Goal: Task Accomplishment & Management: Complete application form

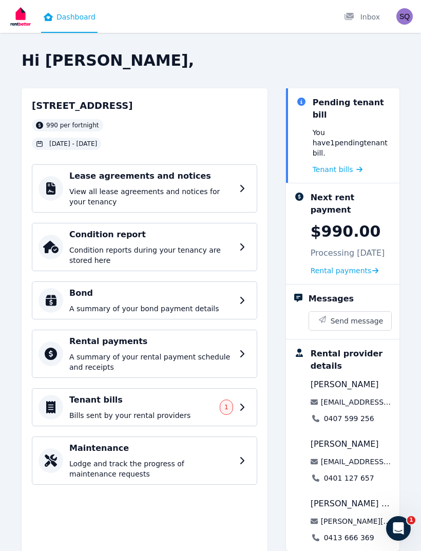
click at [216, 236] on h4 "Condition report" at bounding box center [151, 234] width 164 height 12
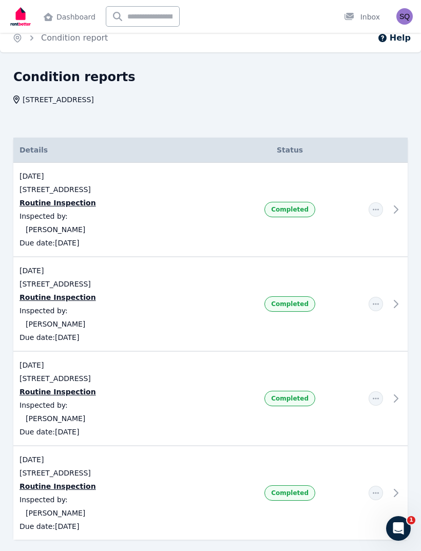
scroll to position [21, 0]
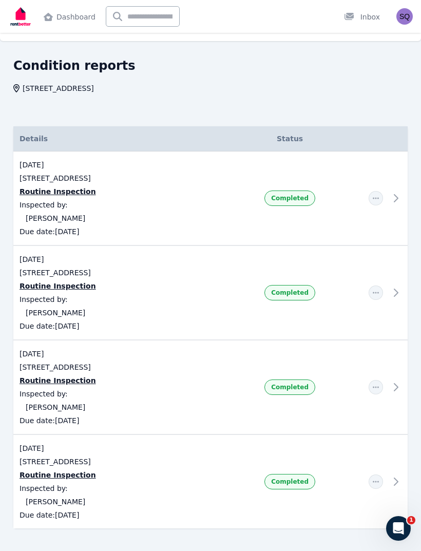
click at [392, 197] on td at bounding box center [398, 198] width 18 height 94
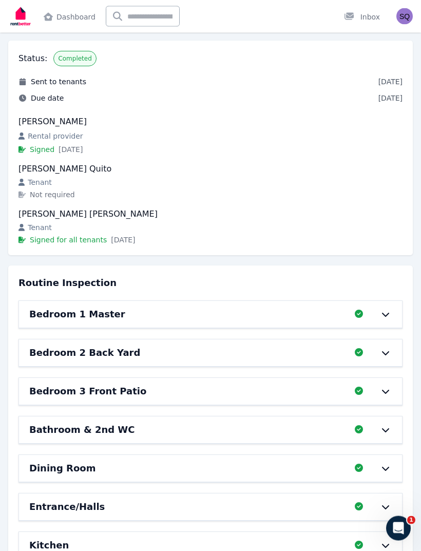
scroll to position [90, 0]
click at [385, 317] on icon at bounding box center [385, 314] width 12 height 8
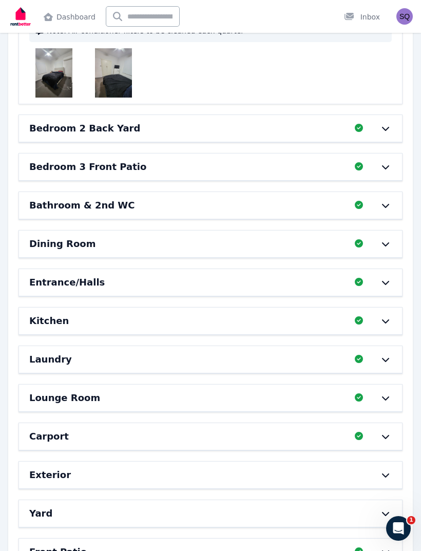
scroll to position [1160, 0]
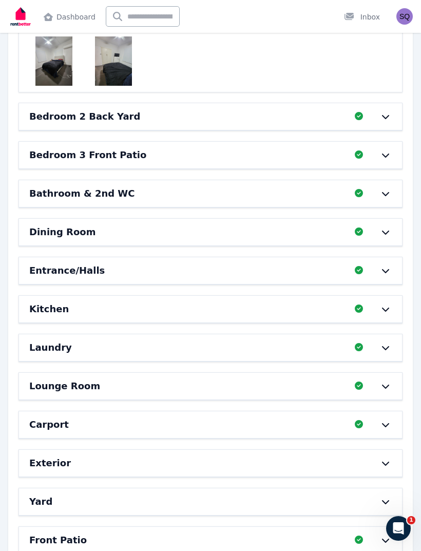
click at [385, 231] on icon at bounding box center [385, 232] width 12 height 8
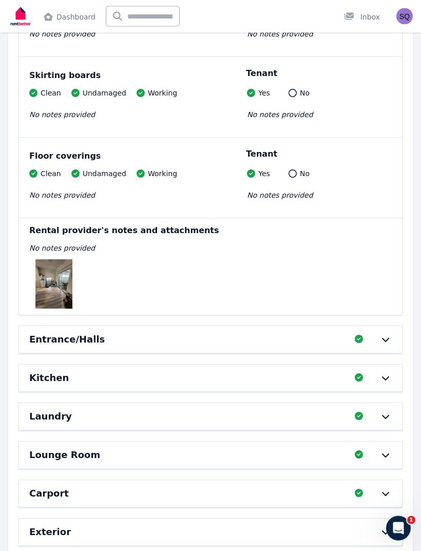
click at [55, 282] on img at bounding box center [53, 284] width 37 height 49
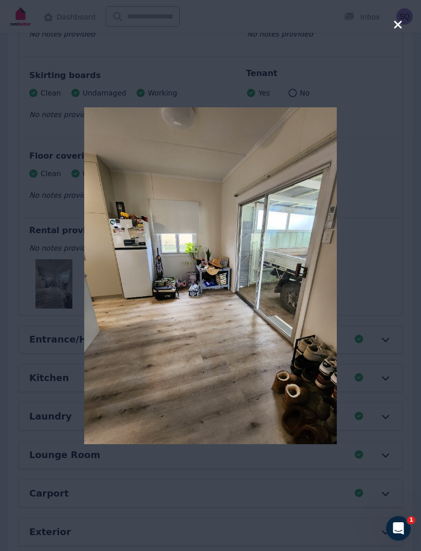
scroll to position [1845, 0]
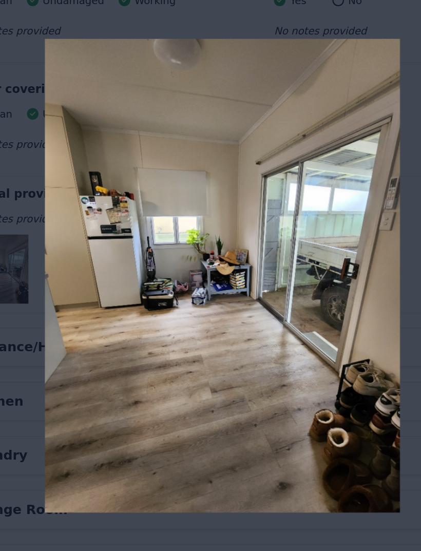
click at [14, 240] on div at bounding box center [210, 275] width 421 height 551
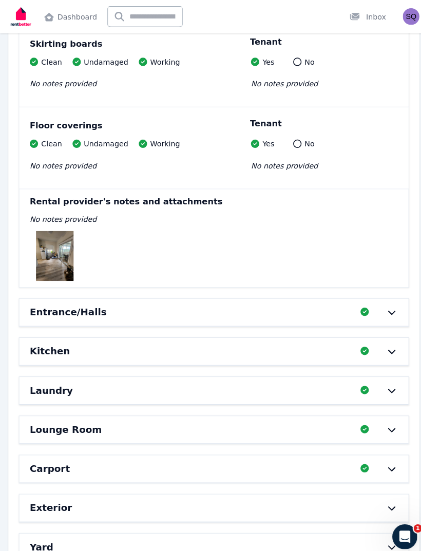
click at [363, 302] on div "Entrance/Halls Completed 100%, 0 left" at bounding box center [210, 307] width 383 height 27
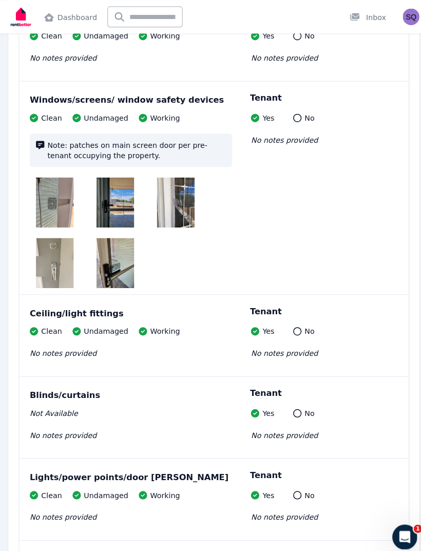
scroll to position [2265, 0]
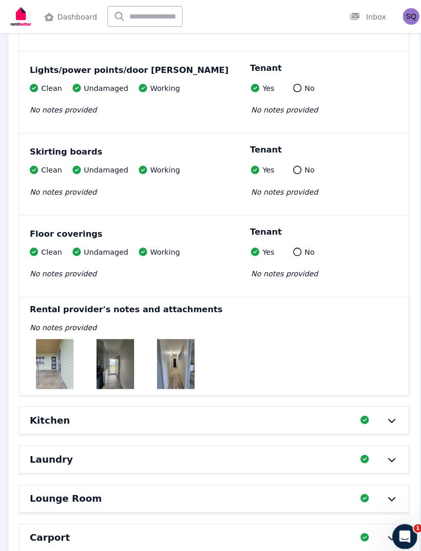
click at [168, 351] on img at bounding box center [172, 358] width 37 height 49
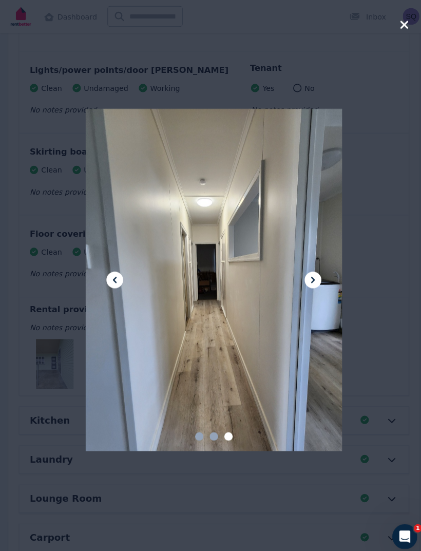
scroll to position [2667, 0]
click at [409, 152] on div at bounding box center [210, 275] width 421 height 551
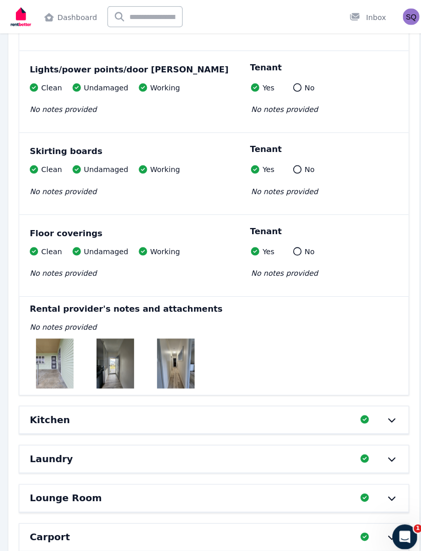
click at [171, 353] on img at bounding box center [172, 357] width 37 height 49
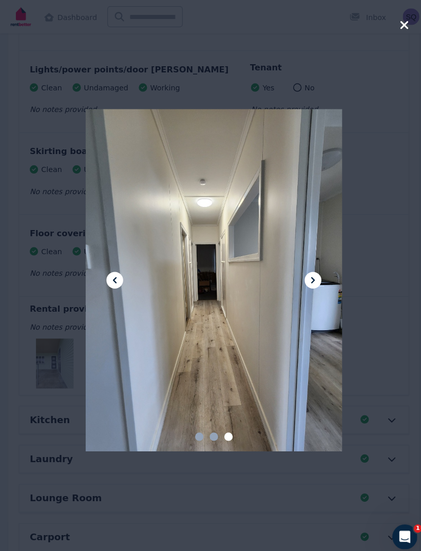
click at [379, 112] on div at bounding box center [210, 275] width 421 height 551
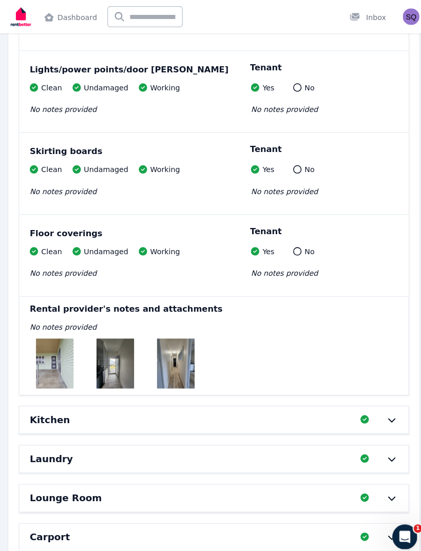
click at [120, 354] on img at bounding box center [113, 357] width 37 height 49
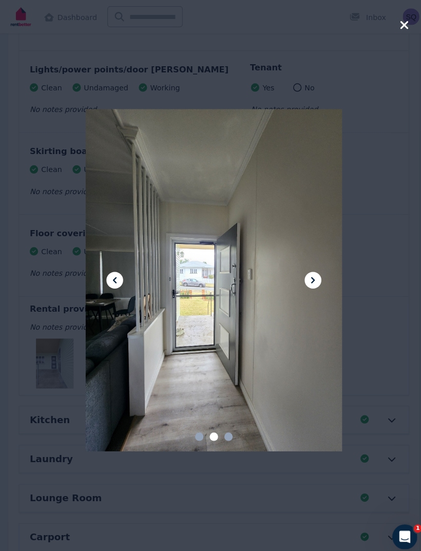
scroll to position [2666, 0]
click at [259, 181] on div at bounding box center [210, 275] width 252 height 337
click at [288, 209] on div at bounding box center [210, 275] width 252 height 337
click at [281, 256] on div at bounding box center [210, 275] width 252 height 337
click at [398, 22] on icon "button" at bounding box center [397, 24] width 9 height 12
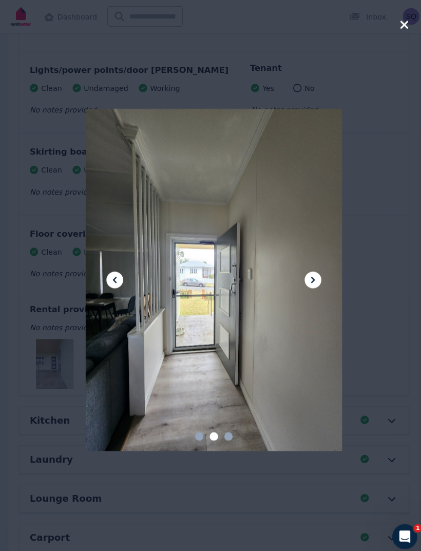
scroll to position [2667, 0]
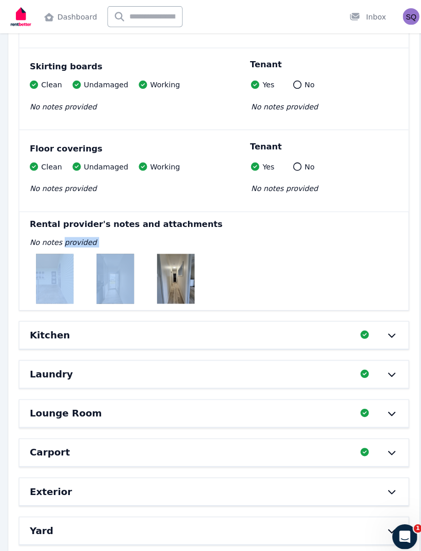
click at [335, 330] on div "Kitchen" at bounding box center [188, 330] width 319 height 14
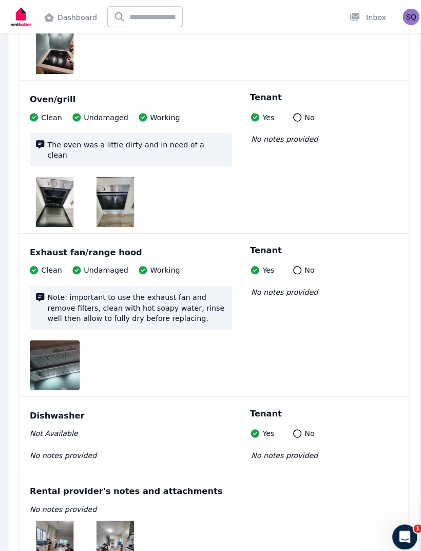
scroll to position [4267, 0]
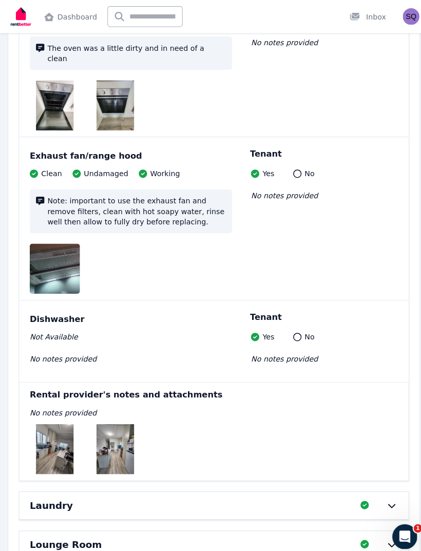
click at [66, 417] on img at bounding box center [53, 441] width 37 height 49
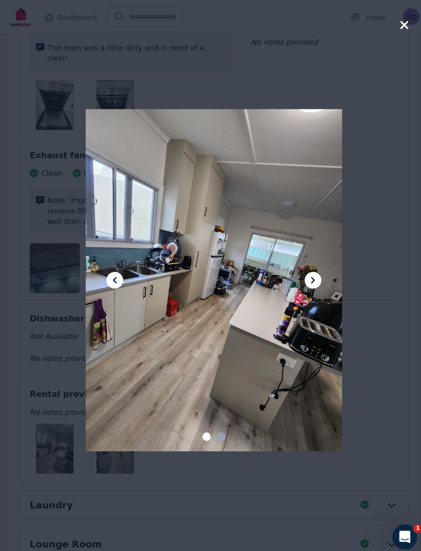
scroll to position [4280, 0]
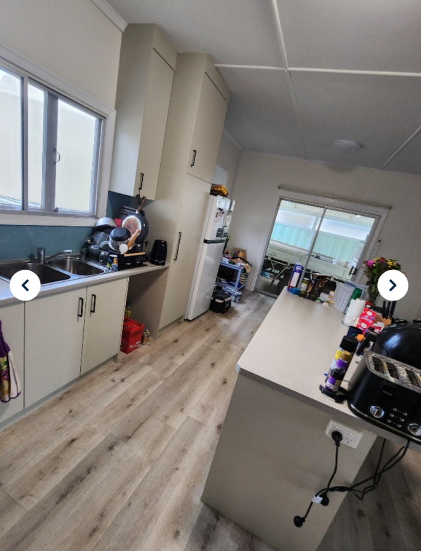
click at [168, 120] on div at bounding box center [210, 275] width 252 height 337
click at [166, 115] on div at bounding box center [210, 275] width 252 height 337
click at [135, 130] on div at bounding box center [210, 275] width 252 height 337
click at [136, 215] on div at bounding box center [210, 275] width 252 height 337
click at [140, 214] on div at bounding box center [210, 275] width 252 height 337
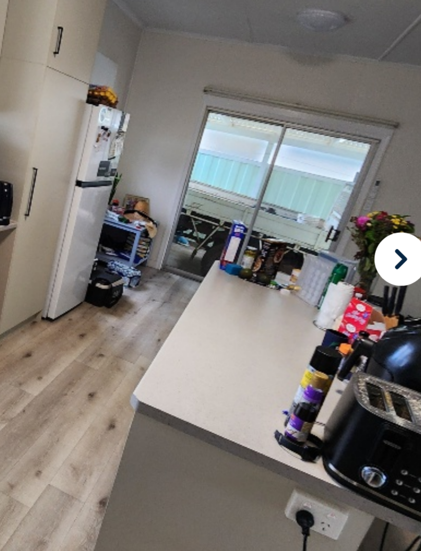
click at [88, 123] on div at bounding box center [210, 275] width 252 height 337
click at [92, 123] on div at bounding box center [210, 275] width 252 height 337
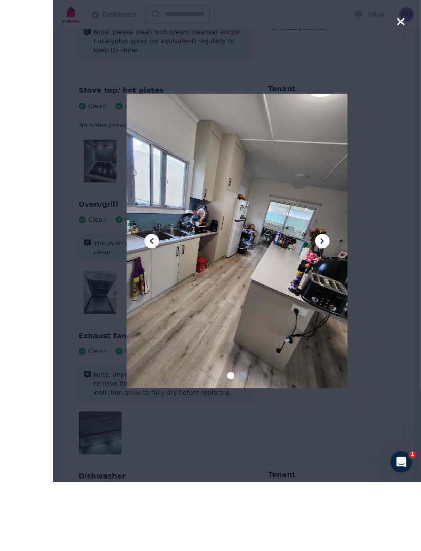
scroll to position [4209, 0]
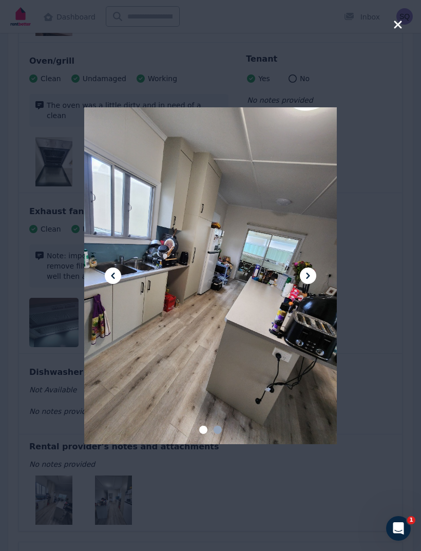
click at [311, 275] on div at bounding box center [210, 275] width 252 height 337
click at [268, 270] on div at bounding box center [210, 275] width 252 height 337
click at [286, 384] on div at bounding box center [210, 275] width 252 height 337
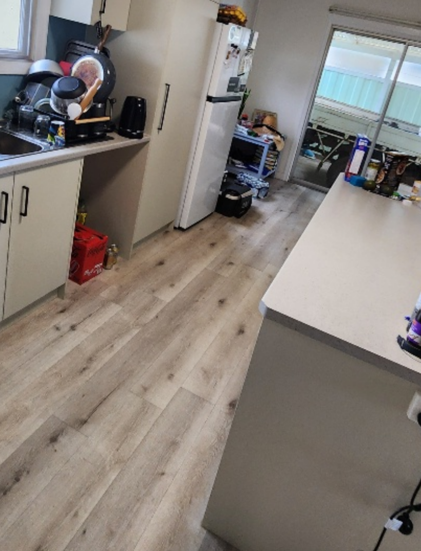
click at [109, 107] on div at bounding box center [210, 275] width 252 height 337
click at [113, 107] on div at bounding box center [210, 275] width 252 height 337
click at [84, 147] on div at bounding box center [210, 275] width 252 height 337
click at [86, 142] on div at bounding box center [210, 275] width 252 height 337
click at [115, 107] on div at bounding box center [210, 275] width 252 height 337
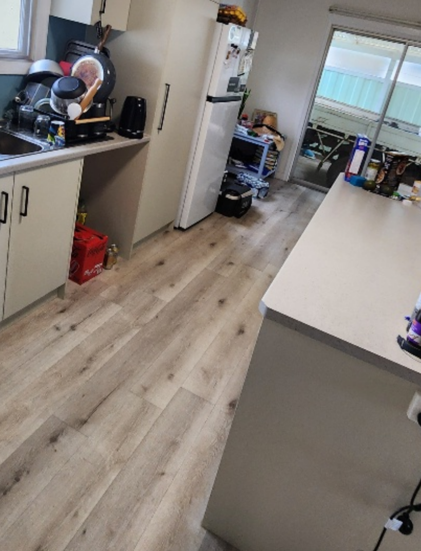
click at [107, 107] on div at bounding box center [210, 275] width 252 height 337
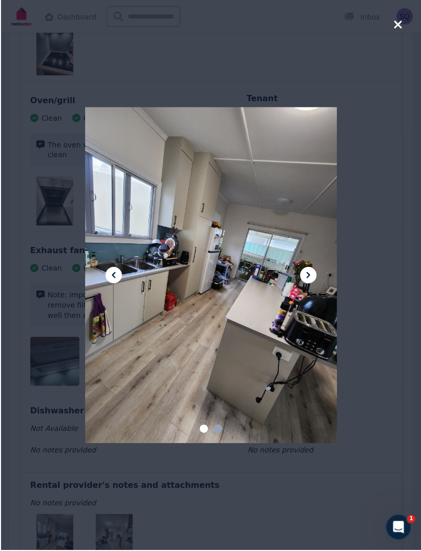
scroll to position [4170, 0]
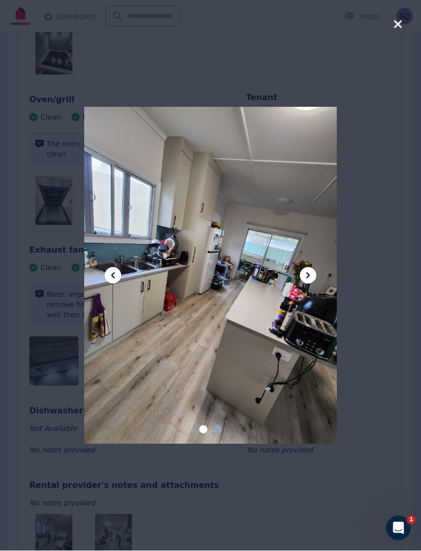
click at [369, 382] on div at bounding box center [210, 275] width 421 height 551
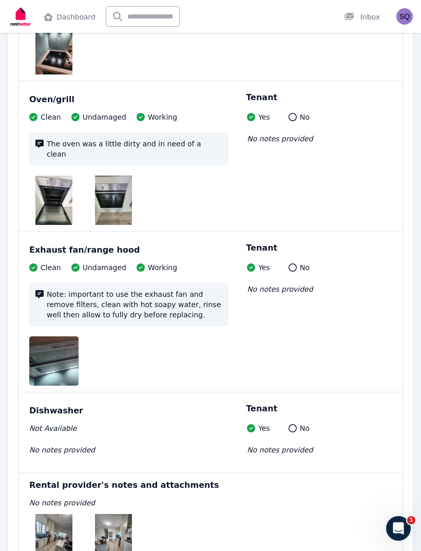
scroll to position [4163, 0]
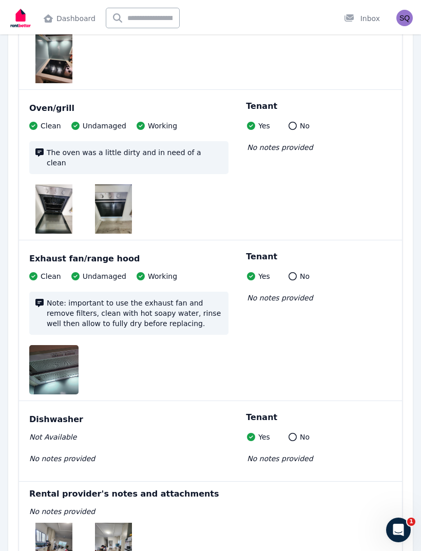
click at [53, 346] on img at bounding box center [62, 367] width 66 height 49
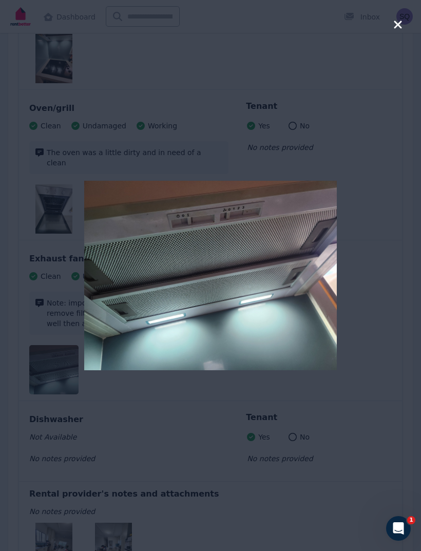
click at [273, 258] on img at bounding box center [210, 275] width 252 height 189
click at [285, 267] on img at bounding box center [210, 275] width 252 height 189
click at [304, 448] on div at bounding box center [210, 275] width 252 height 551
click at [230, 533] on div at bounding box center [210, 275] width 252 height 551
click at [183, 487] on div at bounding box center [210, 275] width 252 height 551
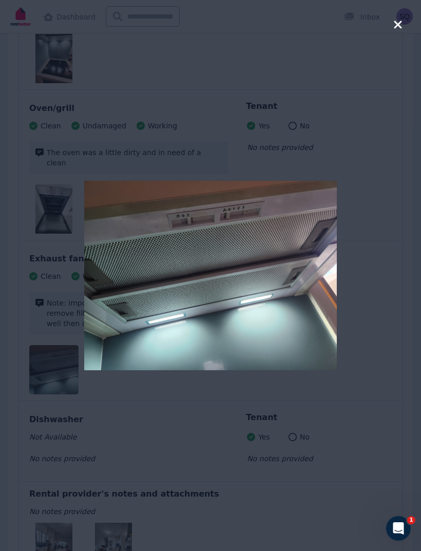
click at [389, 33] on div at bounding box center [210, 275] width 421 height 551
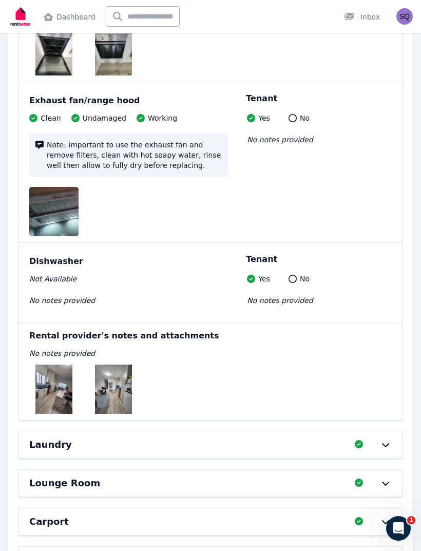
scroll to position [4322, 0]
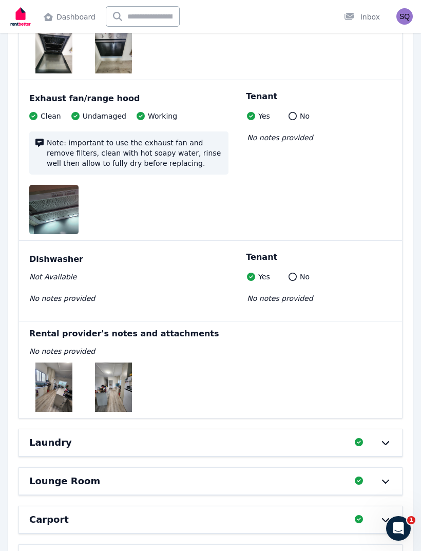
click at [120, 366] on img at bounding box center [113, 386] width 37 height 49
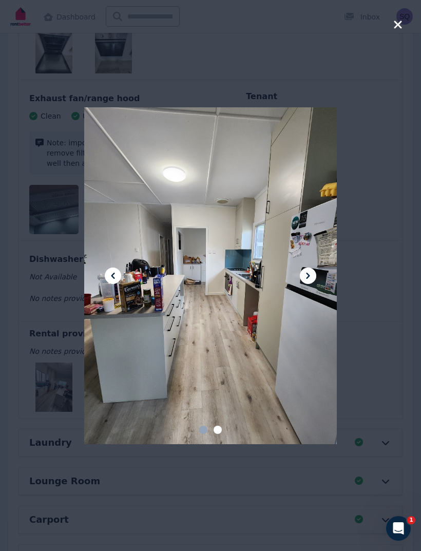
click at [260, 327] on div at bounding box center [210, 275] width 252 height 337
click at [390, 225] on div at bounding box center [210, 275] width 421 height 551
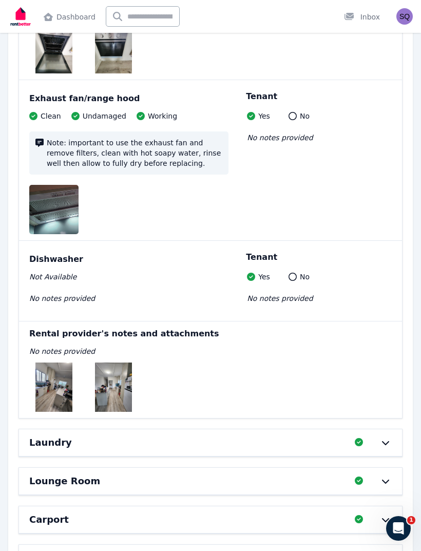
click at [389, 241] on div "Dishwasher Not Available No notes provided Tenant Yes No No notes provided" at bounding box center [210, 281] width 383 height 80
click at [108, 363] on img at bounding box center [113, 386] width 37 height 49
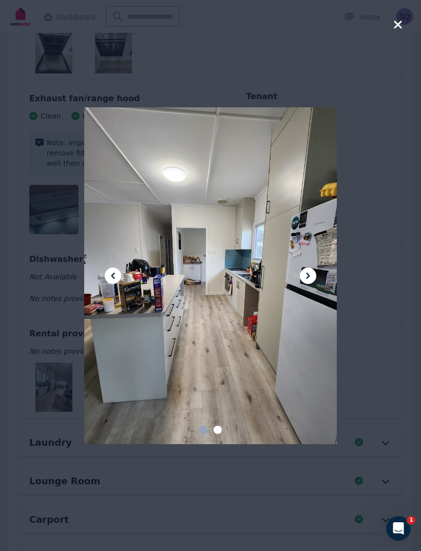
scroll to position [4340, 0]
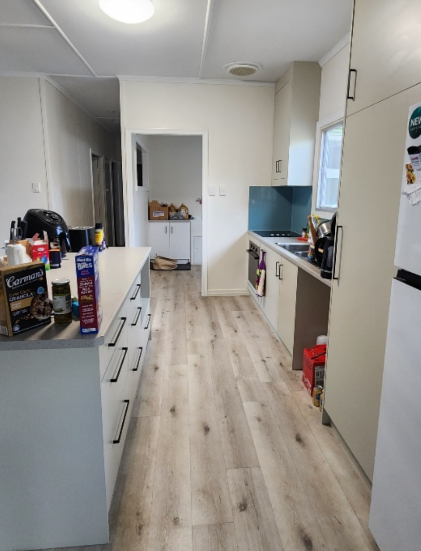
click at [103, 180] on div at bounding box center [210, 275] width 252 height 337
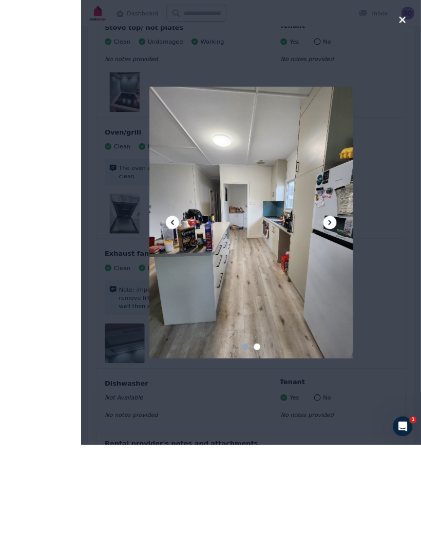
scroll to position [4106, 0]
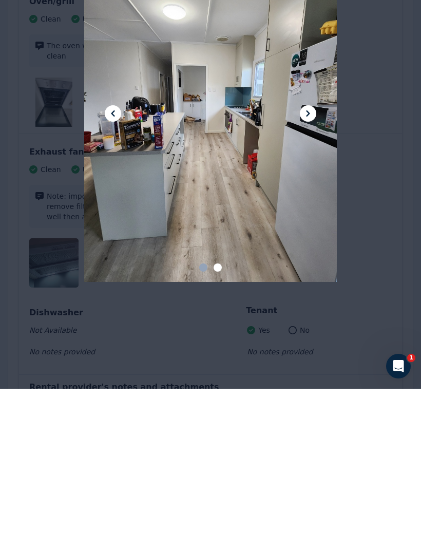
click at [291, 316] on div at bounding box center [210, 275] width 252 height 551
click at [276, 355] on div at bounding box center [210, 275] width 252 height 551
click at [284, 349] on div at bounding box center [210, 275] width 252 height 551
click at [290, 308] on div at bounding box center [210, 275] width 252 height 551
click at [285, 311] on div at bounding box center [210, 275] width 252 height 551
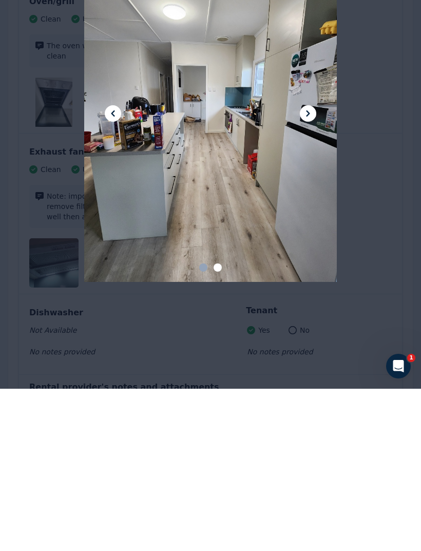
click at [285, 318] on div at bounding box center [210, 275] width 252 height 551
click at [400, 29] on div at bounding box center [210, 275] width 421 height 551
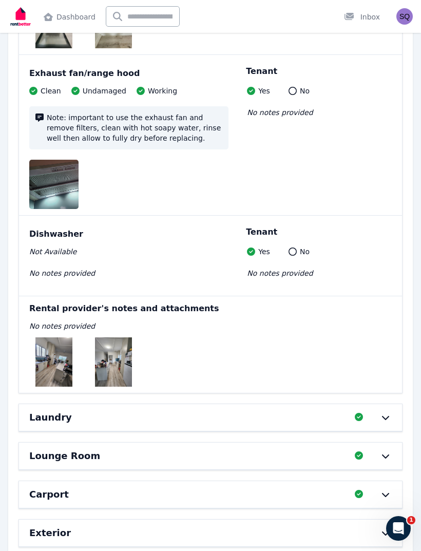
scroll to position [4503, 0]
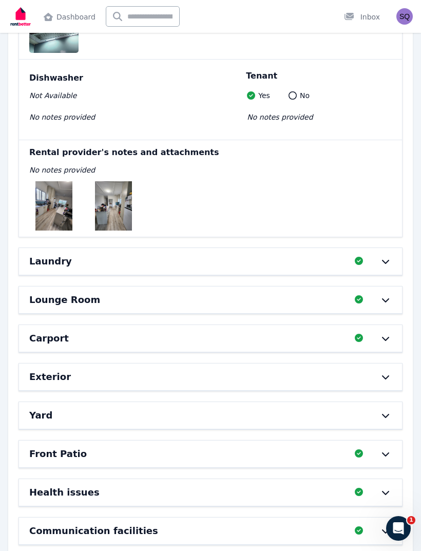
click at [387, 257] on icon at bounding box center [385, 261] width 12 height 8
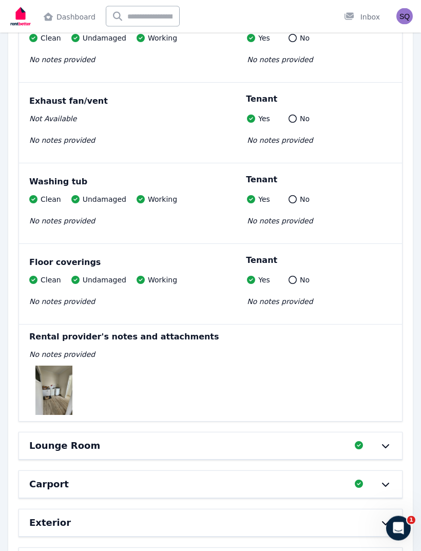
scroll to position [5340, 0]
click at [51, 365] on img at bounding box center [53, 389] width 37 height 49
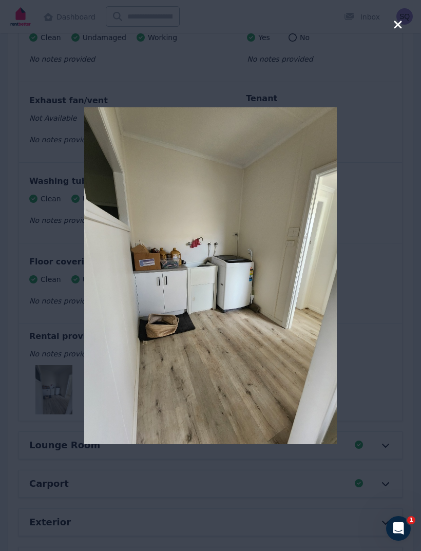
click at [309, 340] on img at bounding box center [210, 275] width 252 height 337
click at [384, 233] on div at bounding box center [210, 275] width 421 height 551
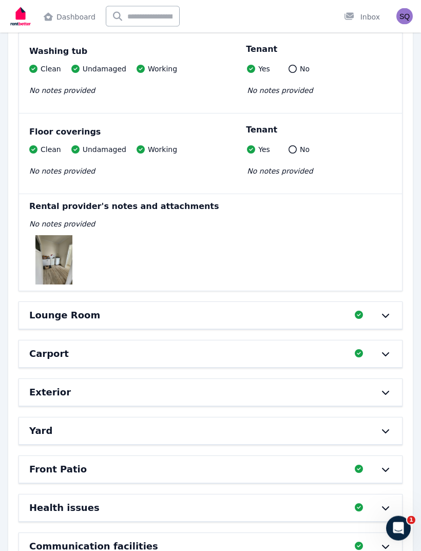
scroll to position [5485, 0]
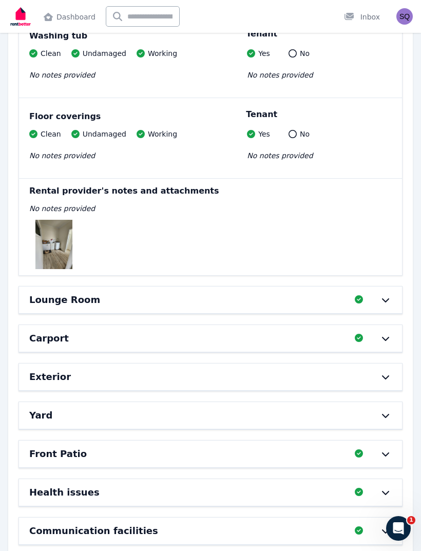
click at [383, 296] on icon at bounding box center [385, 300] width 12 height 8
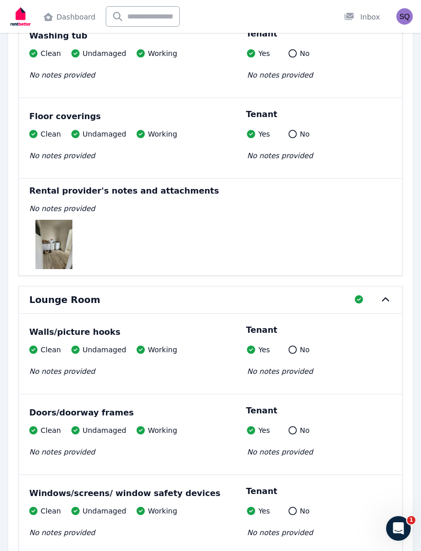
click at [385, 296] on icon at bounding box center [385, 300] width 12 height 8
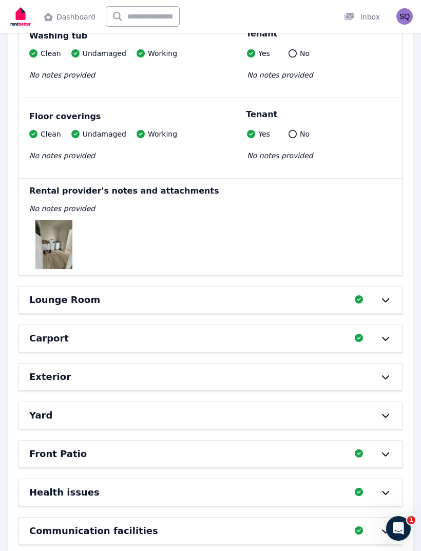
click at [381, 296] on icon at bounding box center [385, 300] width 12 height 8
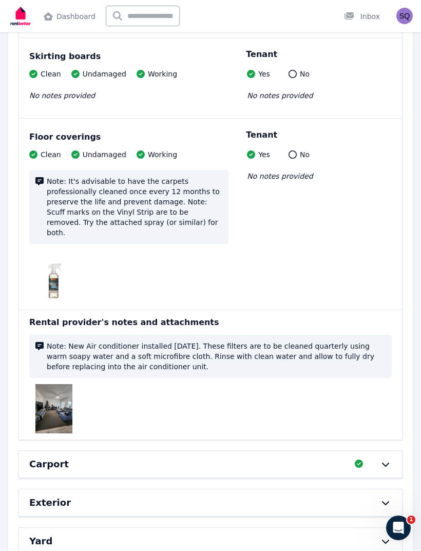
click at [50, 384] on img at bounding box center [53, 408] width 37 height 49
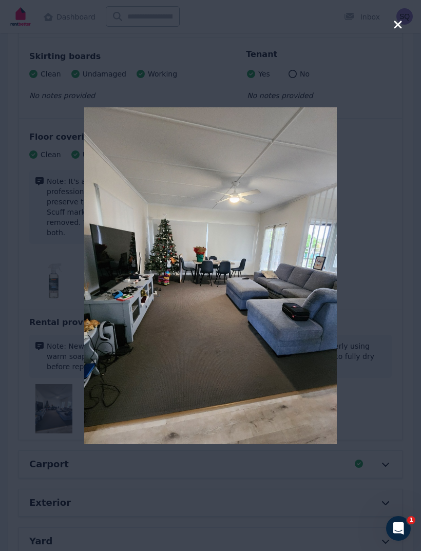
click at [279, 323] on img at bounding box center [210, 275] width 252 height 337
click at [385, 236] on div at bounding box center [210, 275] width 421 height 551
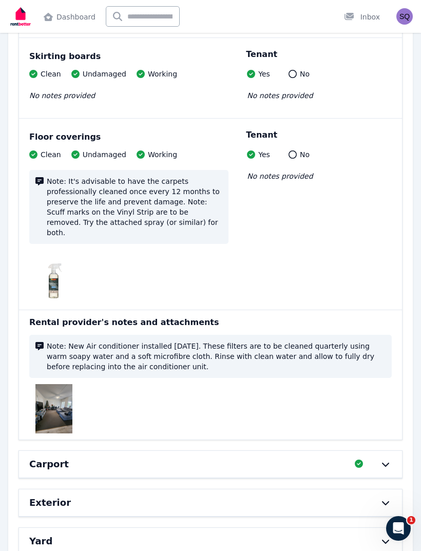
click at [57, 384] on img at bounding box center [53, 408] width 37 height 49
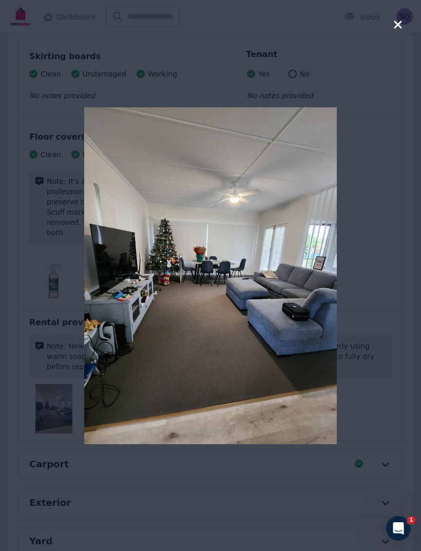
click at [275, 282] on img at bounding box center [210, 275] width 252 height 337
click at [388, 222] on div at bounding box center [210, 275] width 421 height 551
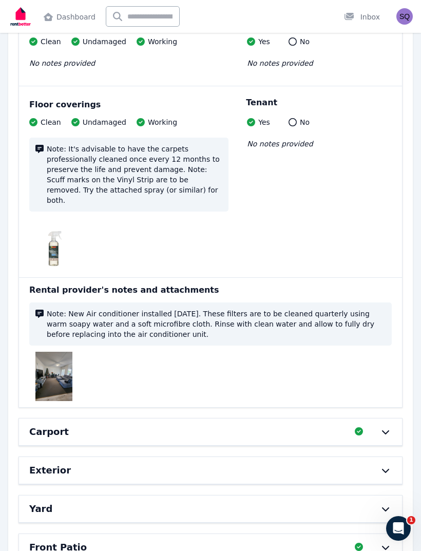
scroll to position [6480, 0]
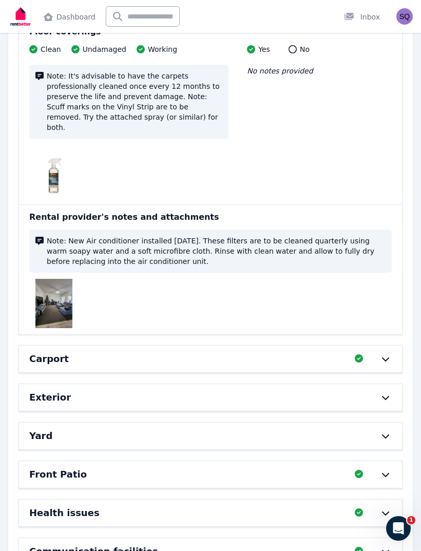
click at [379, 470] on div at bounding box center [380, 474] width 23 height 8
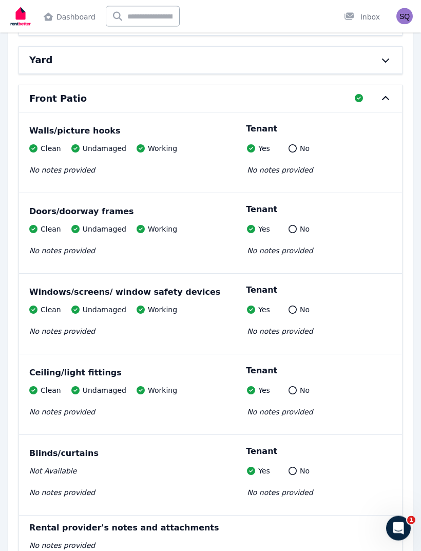
scroll to position [6979, 0]
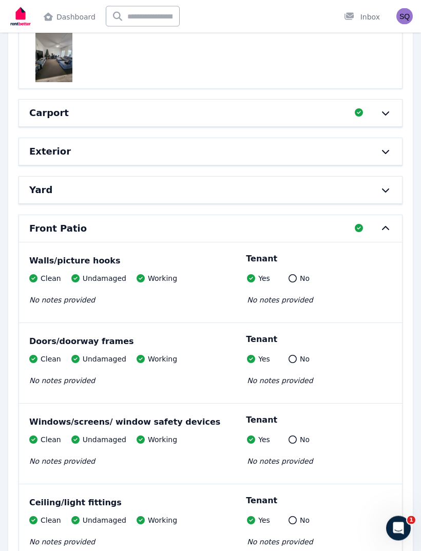
click at [378, 186] on div at bounding box center [380, 190] width 23 height 8
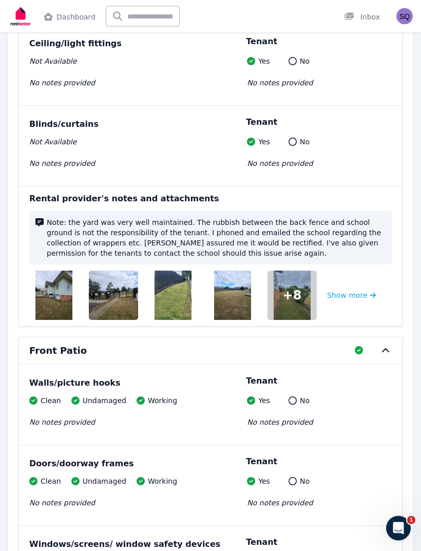
scroll to position [7134, 0]
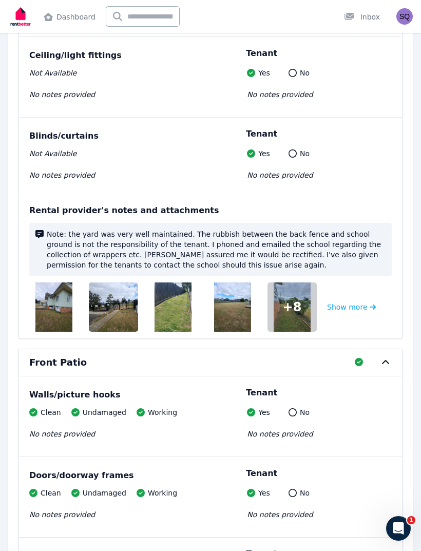
click at [357, 282] on button "Show more" at bounding box center [351, 306] width 49 height 49
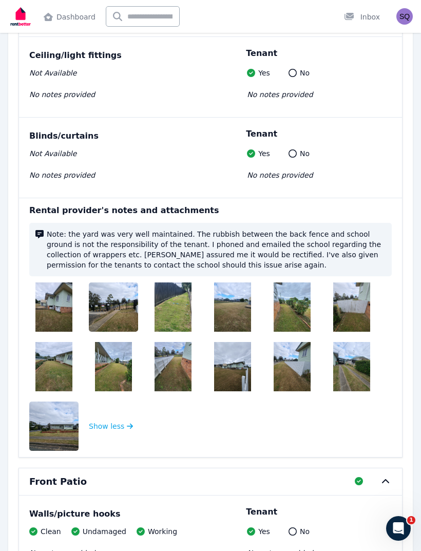
click at [43, 401] on img at bounding box center [62, 425] width 66 height 49
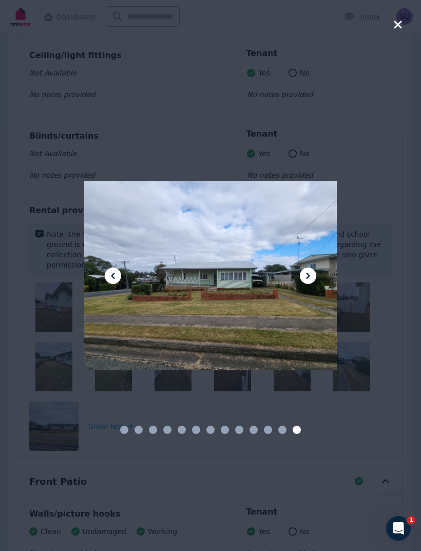
click at [269, 316] on div at bounding box center [210, 275] width 252 height 337
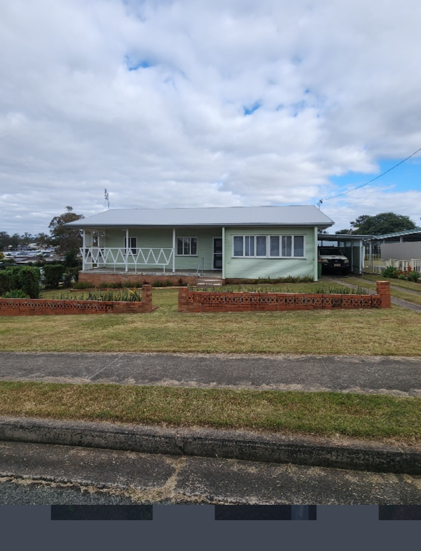
click at [120, 114] on div at bounding box center [210, 275] width 252 height 337
click at [121, 117] on div at bounding box center [210, 275] width 252 height 337
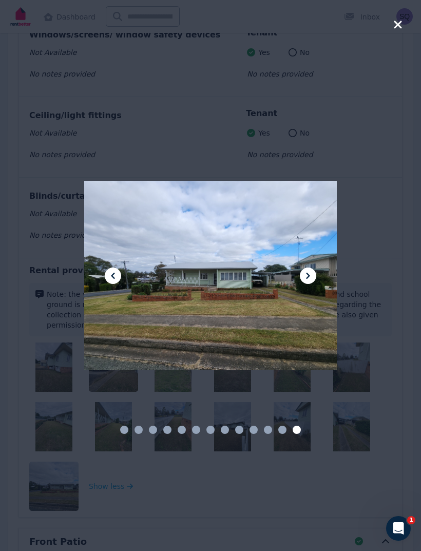
scroll to position [7074, 0]
click at [398, 20] on icon "button" at bounding box center [397, 24] width 9 height 12
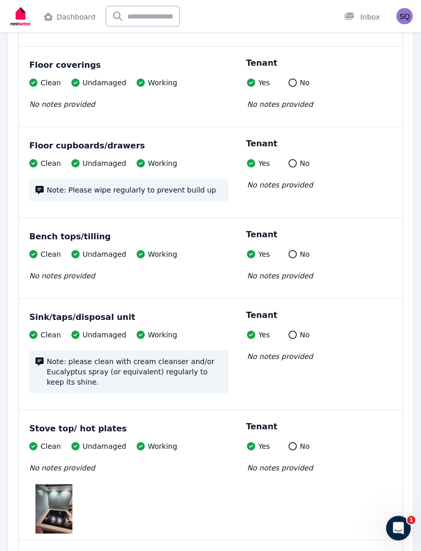
scroll to position [3710, 0]
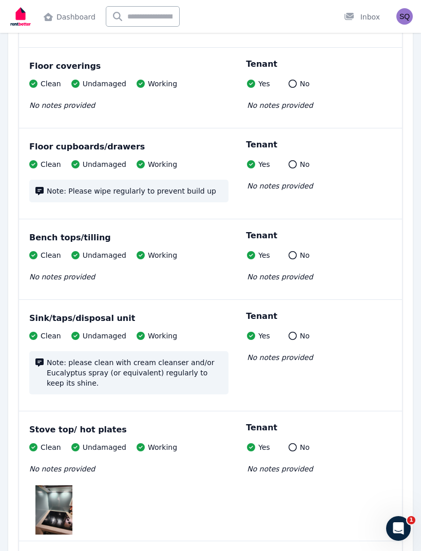
click at [54, 494] on img at bounding box center [53, 509] width 37 height 49
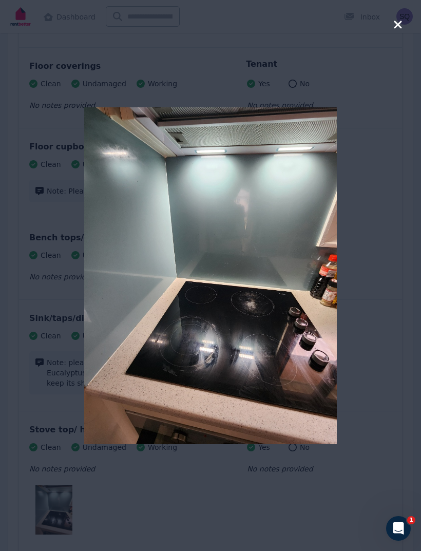
click at [17, 320] on div at bounding box center [210, 275] width 421 height 551
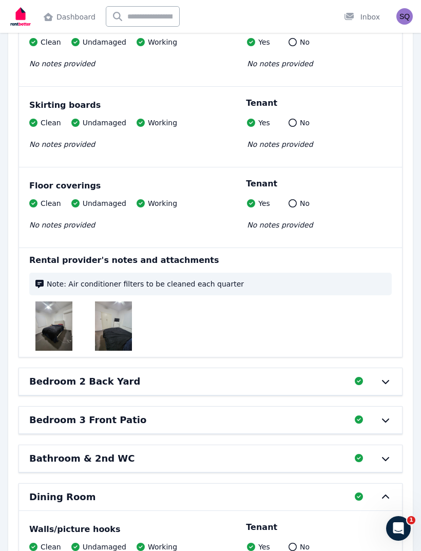
scroll to position [900, 0]
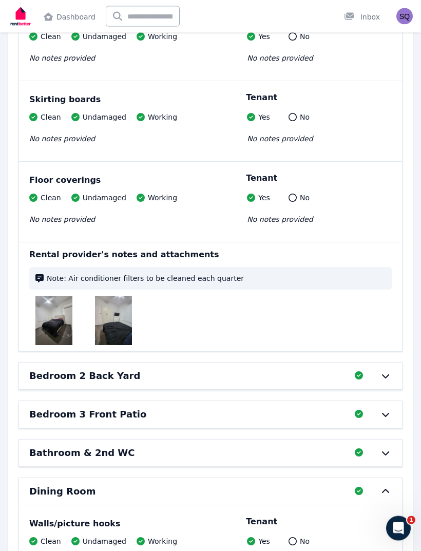
click at [210, 402] on div "Bedroom 3 Front Patio Completed 100%, 0 left" at bounding box center [210, 414] width 383 height 27
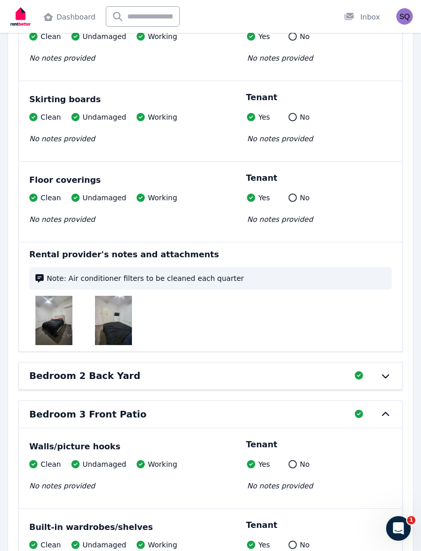
click at [247, 408] on div "Bedroom 3 Front Patio" at bounding box center [188, 414] width 319 height 14
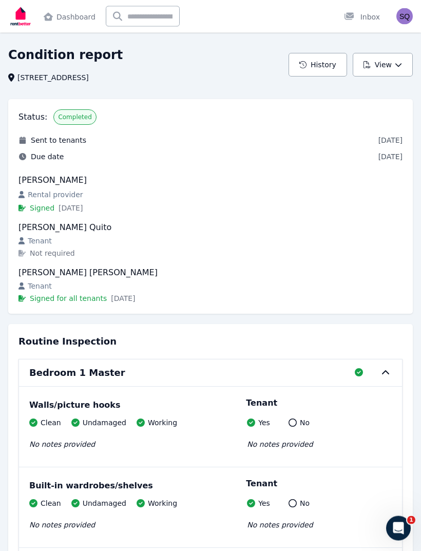
click at [383, 368] on div "Bedroom 1 Master Completed 100%, 0 left" at bounding box center [210, 373] width 383 height 27
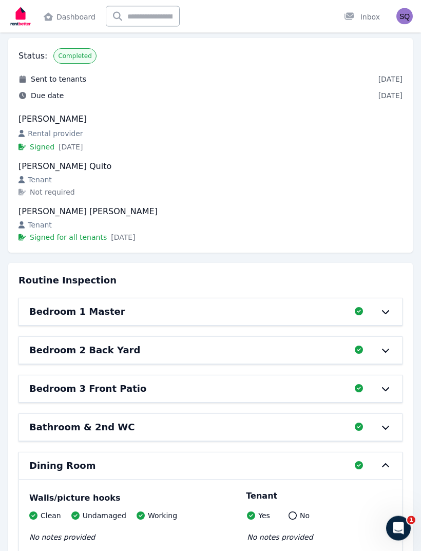
scroll to position [120, 0]
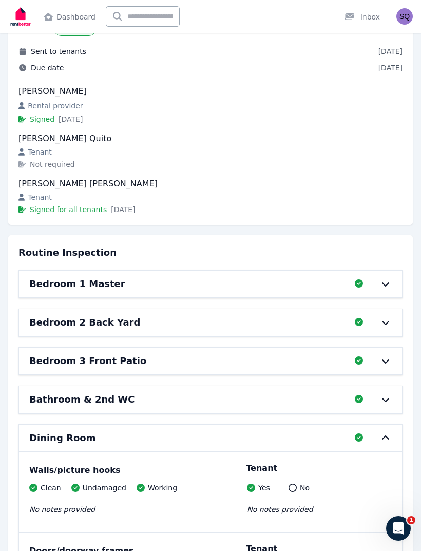
click at [32, 287] on h6 "Bedroom 1 Master" at bounding box center [77, 284] width 96 height 14
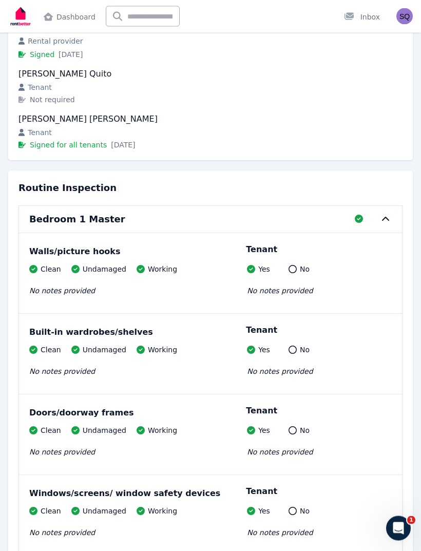
scroll to position [0, 0]
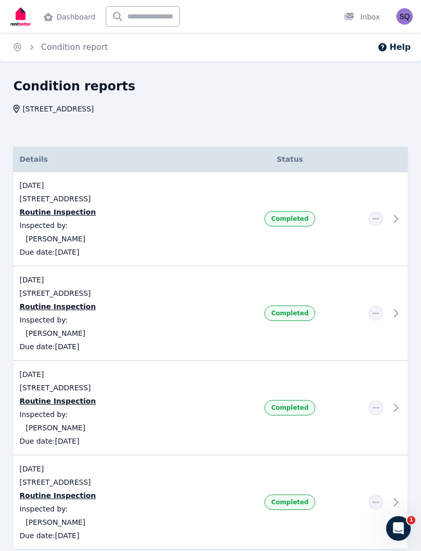
click at [393, 316] on icon at bounding box center [395, 313] width 12 height 12
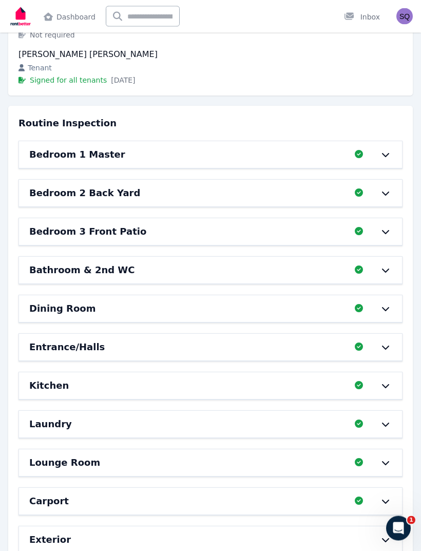
scroll to position [249, 0]
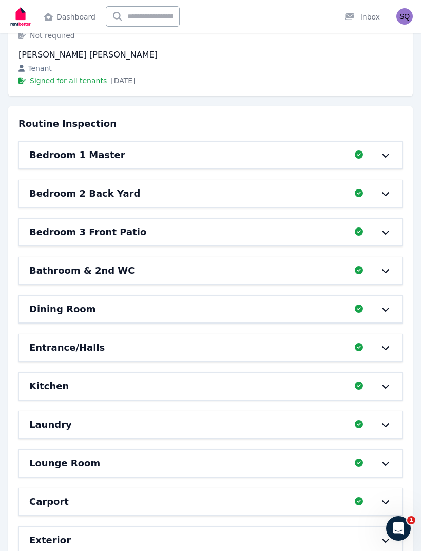
click at [327, 305] on div "Dining Room" at bounding box center [188, 309] width 319 height 14
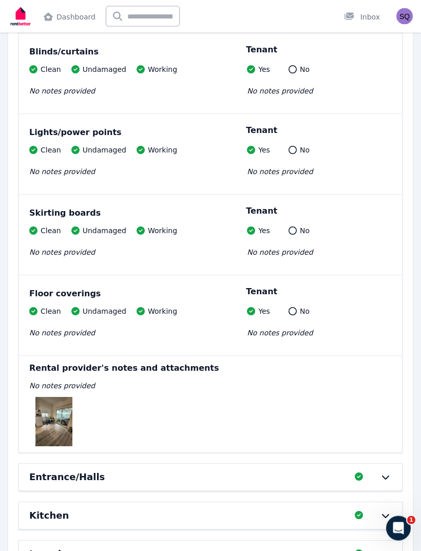
scroll to position [861, 0]
click at [61, 415] on img at bounding box center [53, 421] width 37 height 49
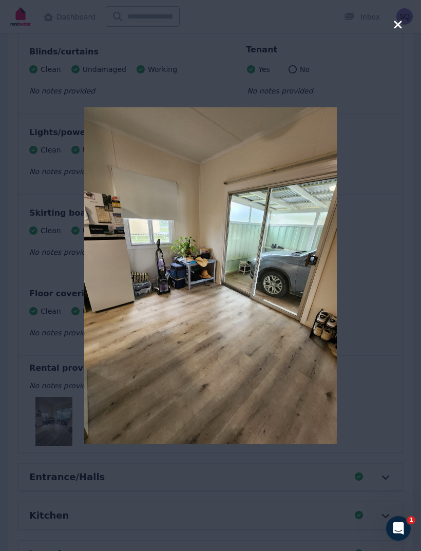
click at [281, 281] on img at bounding box center [210, 275] width 252 height 337
click at [373, 243] on div at bounding box center [210, 275] width 421 height 551
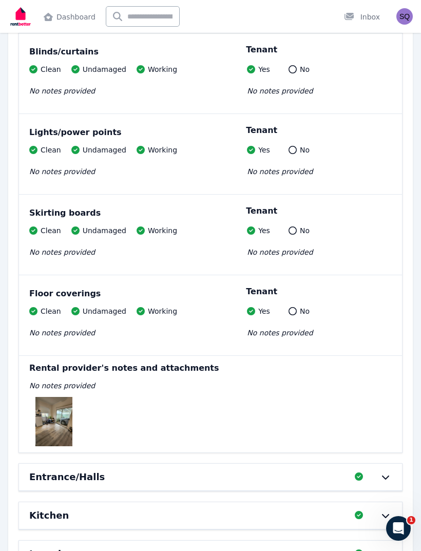
click at [61, 422] on img at bounding box center [53, 421] width 37 height 49
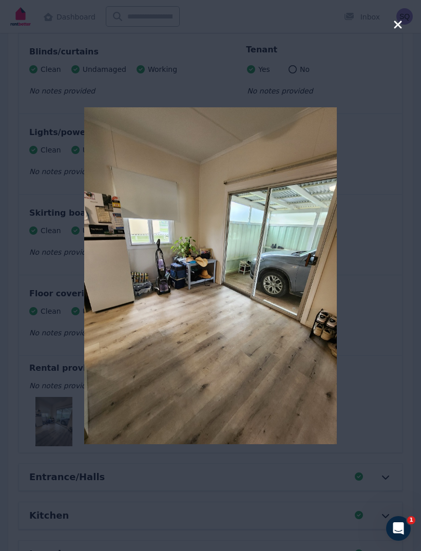
click at [60, 421] on div at bounding box center [210, 275] width 421 height 551
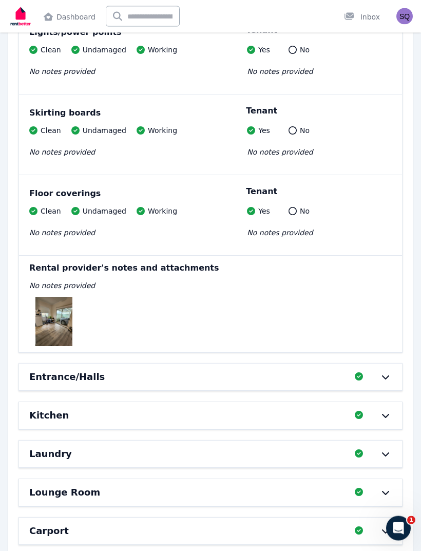
click at [233, 368] on div "Entrance/Halls Completed 100%, 0 left" at bounding box center [210, 377] width 383 height 27
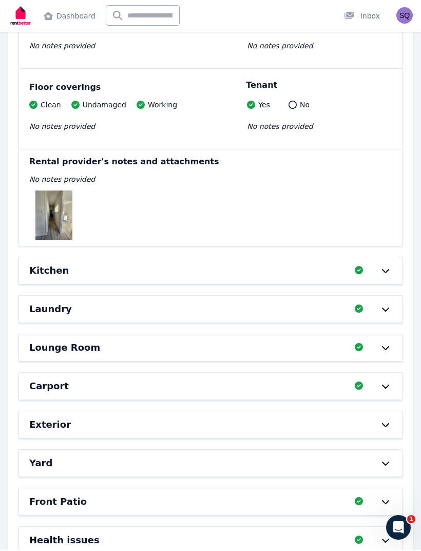
click at [299, 262] on div "Kitchen Completed 100%, 0 left" at bounding box center [210, 271] width 383 height 27
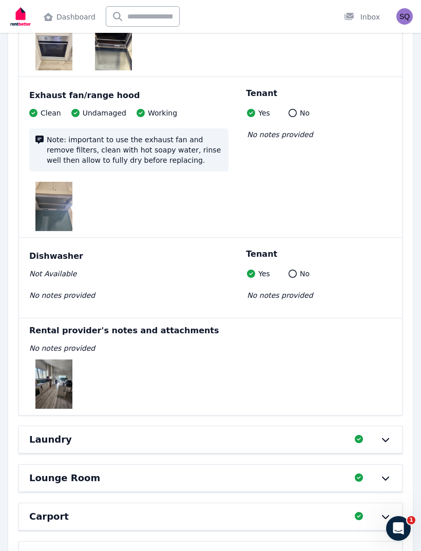
scroll to position [3476, 0]
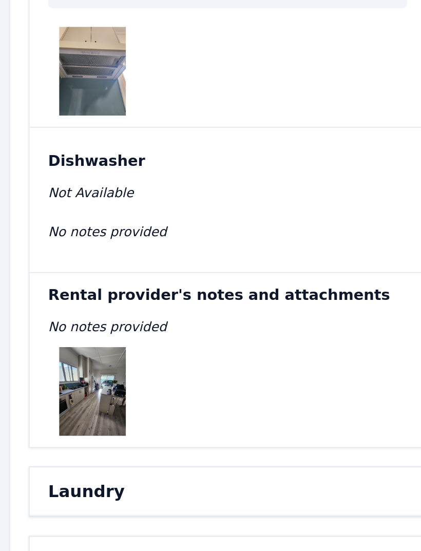
click at [43, 354] on img at bounding box center [53, 378] width 37 height 49
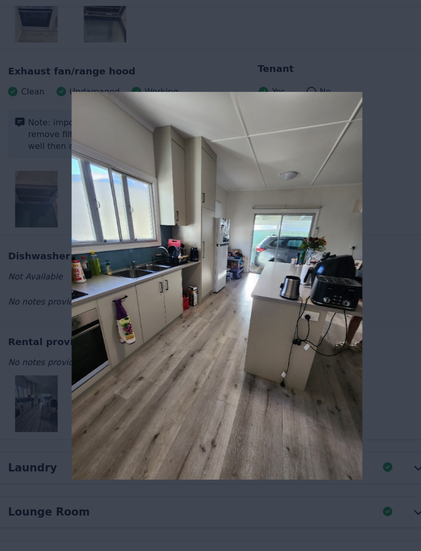
click at [349, 224] on div at bounding box center [210, 275] width 421 height 551
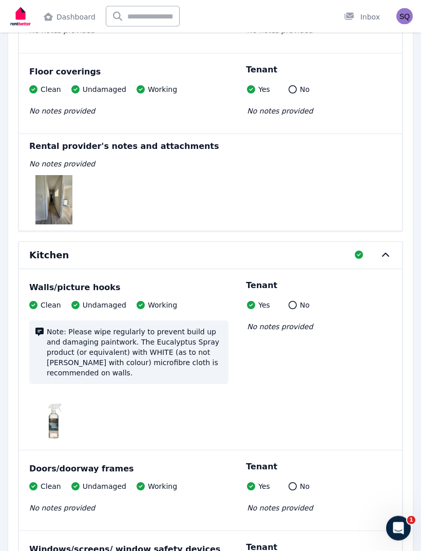
click at [378, 256] on div at bounding box center [380, 255] width 23 height 8
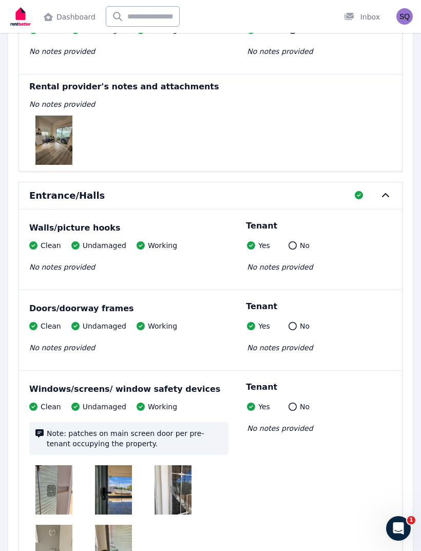
scroll to position [1099, 0]
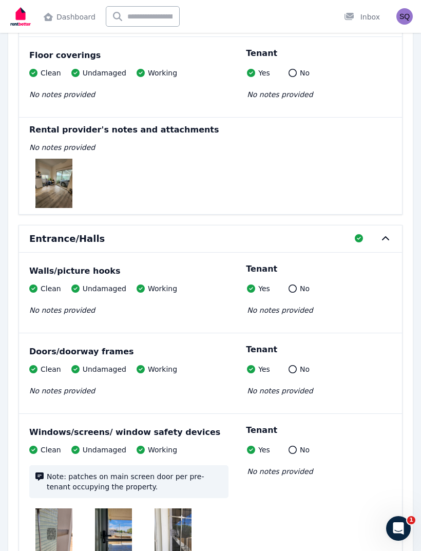
click at [381, 235] on icon at bounding box center [385, 238] width 12 height 8
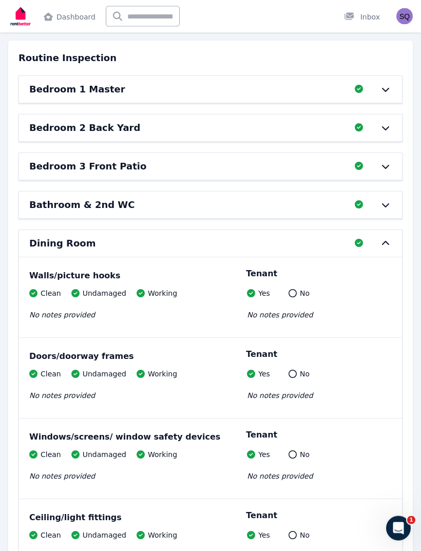
click at [384, 240] on icon at bounding box center [385, 244] width 12 height 8
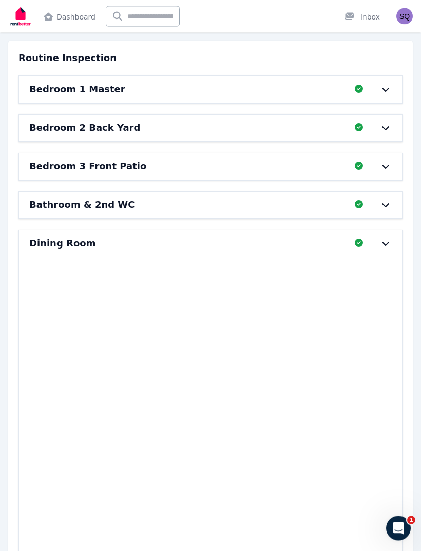
scroll to position [315, 0]
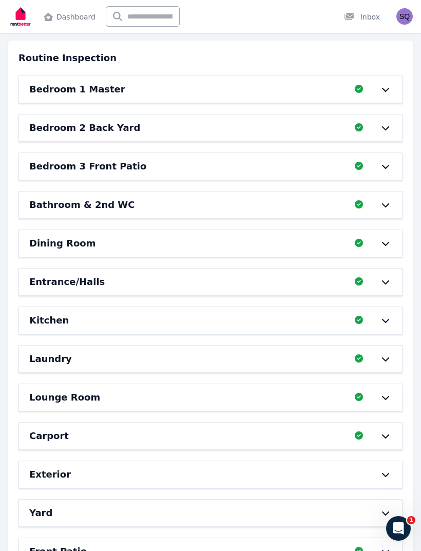
click at [300, 209] on div "Bathroom & 2nd WC" at bounding box center [188, 205] width 319 height 14
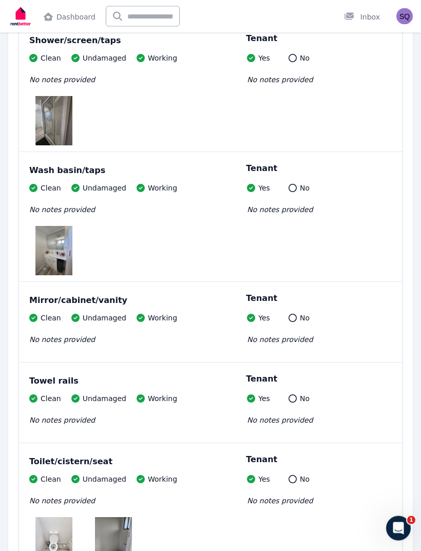
scroll to position [1156, 0]
click at [55, 253] on img at bounding box center [53, 250] width 37 height 49
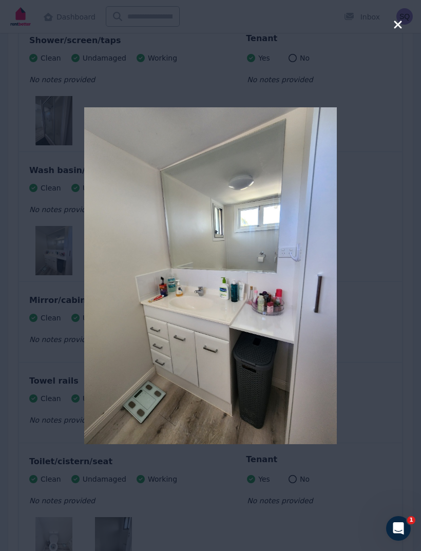
scroll to position [1170, 0]
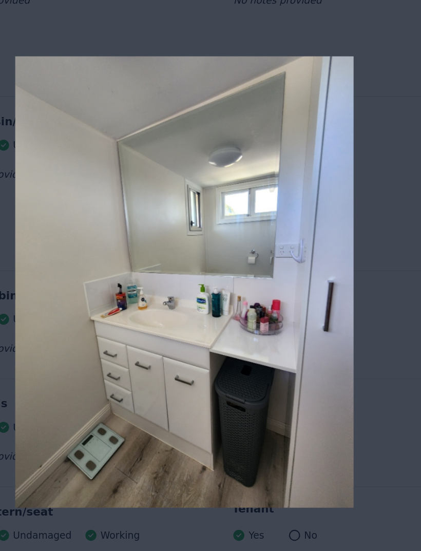
click at [298, 173] on div at bounding box center [210, 275] width 421 height 551
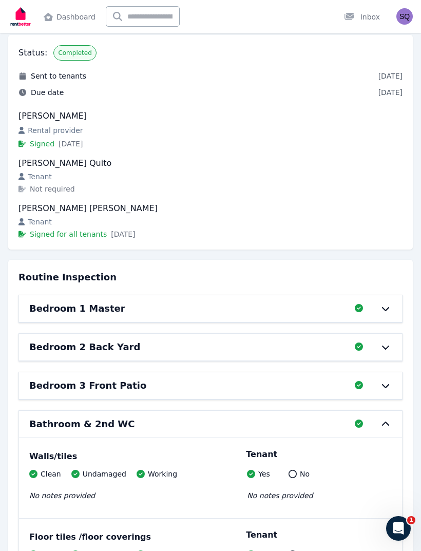
scroll to position [97, 0]
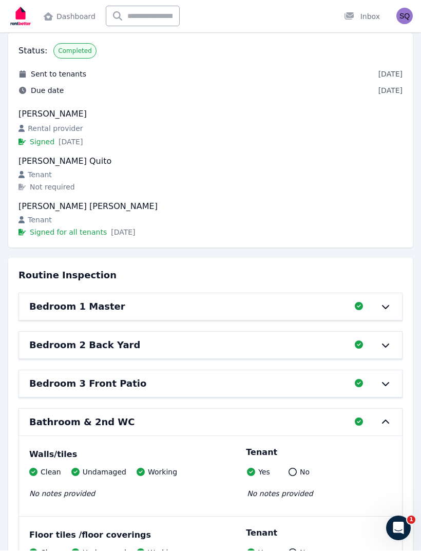
click at [286, 300] on div "Bedroom 1 Master" at bounding box center [188, 307] width 319 height 14
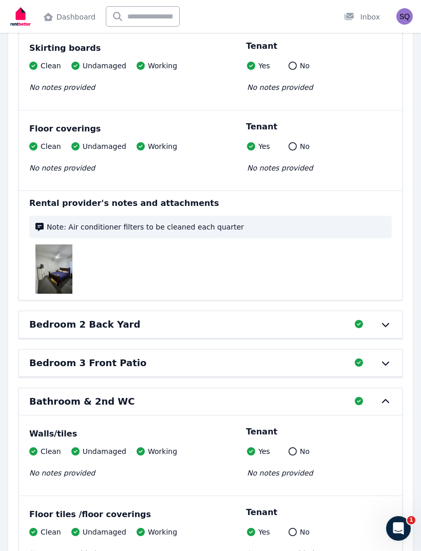
scroll to position [957, 0]
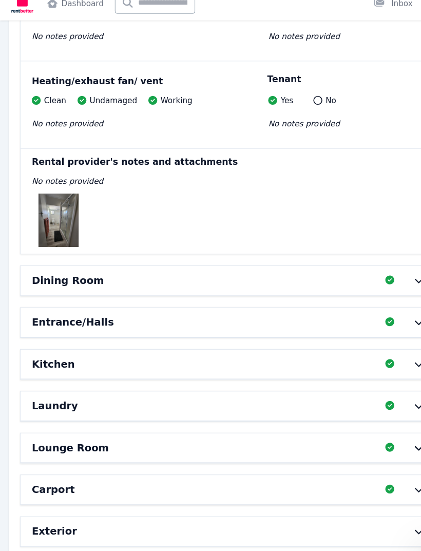
click at [267, 303] on div "Entrance/Halls" at bounding box center [188, 310] width 319 height 14
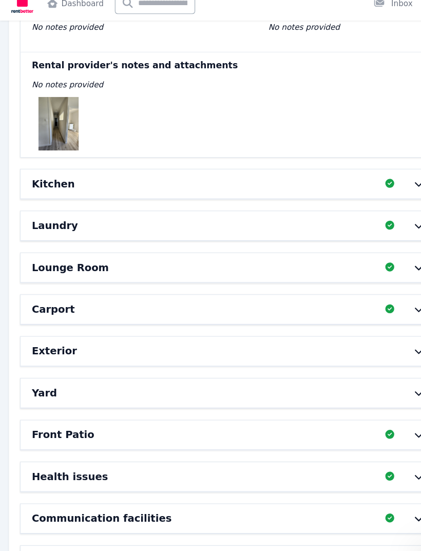
scroll to position [3609, 0]
click at [314, 252] on div "Lounge Room" at bounding box center [188, 259] width 319 height 14
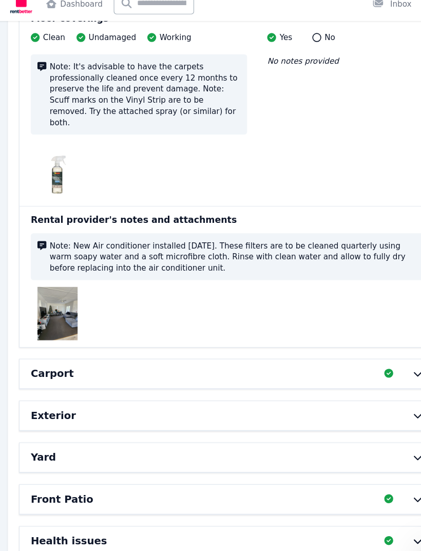
scroll to position [4596, 0]
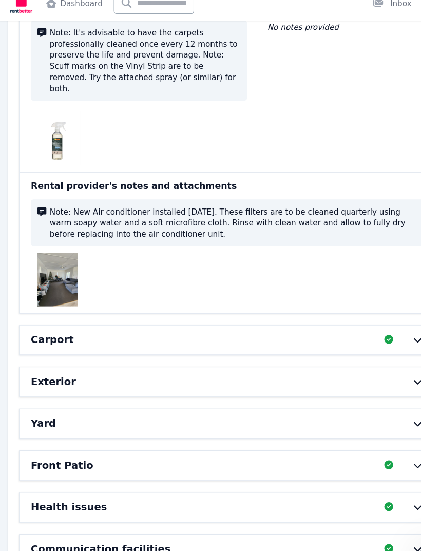
click at [270, 320] on div "Carport" at bounding box center [188, 327] width 319 height 14
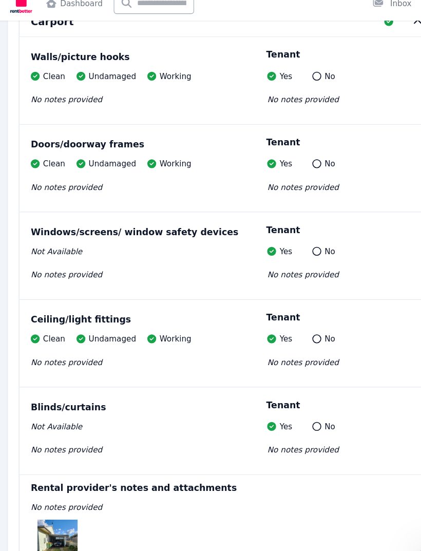
scroll to position [5004, 0]
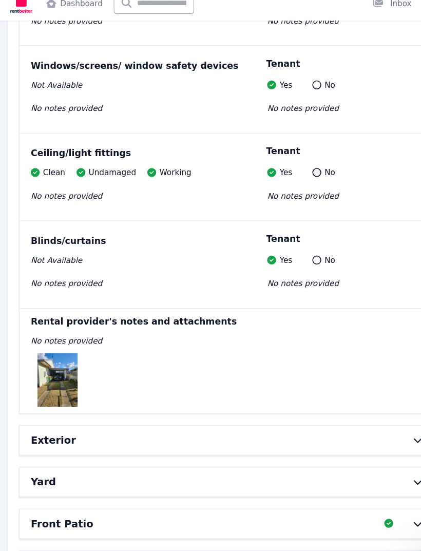
click at [47, 339] on img at bounding box center [53, 363] width 37 height 49
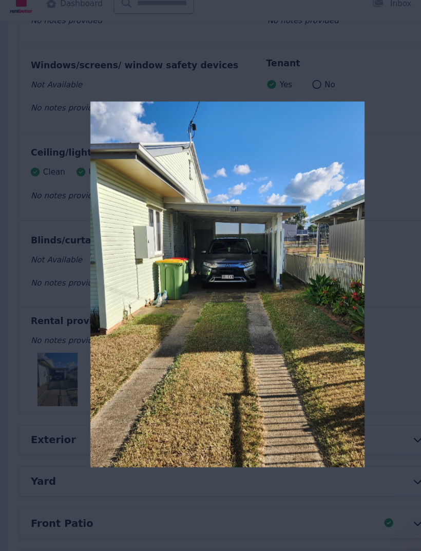
click at [21, 299] on div at bounding box center [210, 275] width 421 height 551
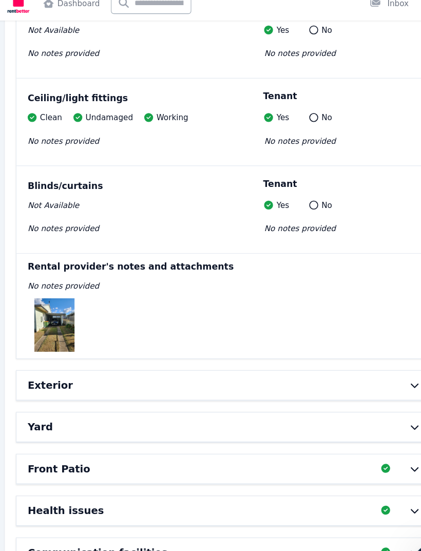
scroll to position [5117, 0]
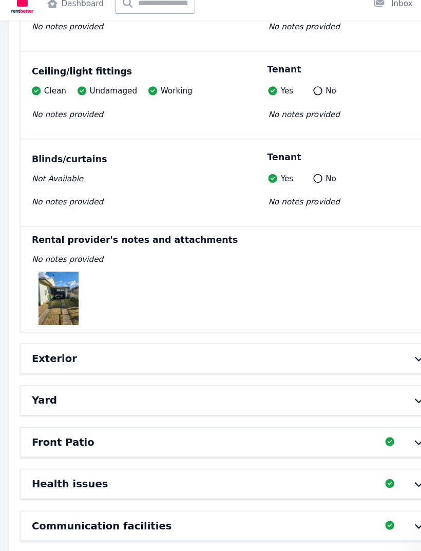
click at [40, 337] on h6 "Exterior" at bounding box center [50, 344] width 42 height 14
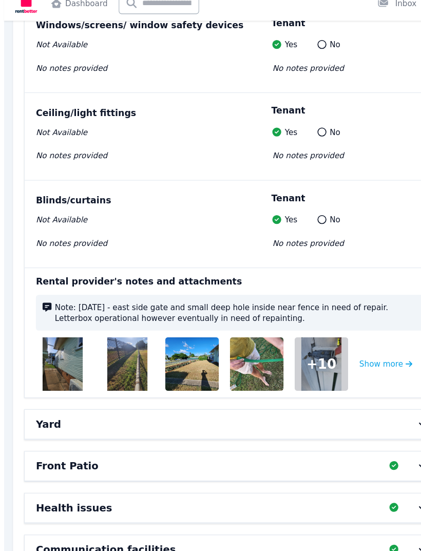
scroll to position [5639, 0]
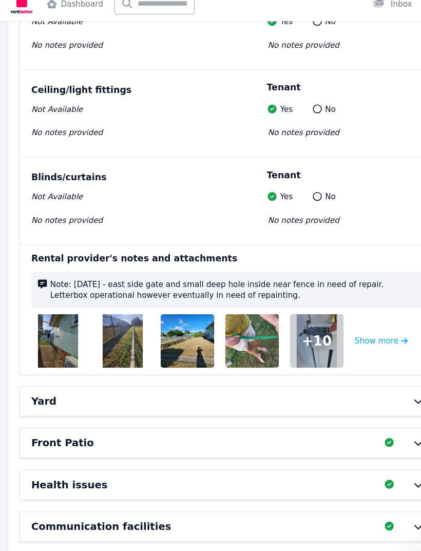
click at [357, 302] on button "Show more" at bounding box center [351, 326] width 49 height 49
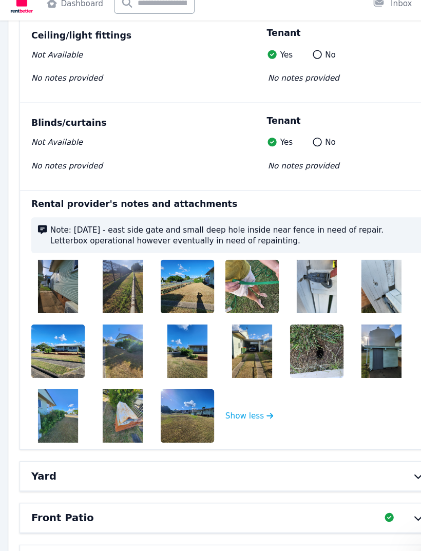
scroll to position [5688, 0]
click at [52, 312] on img at bounding box center [62, 336] width 66 height 49
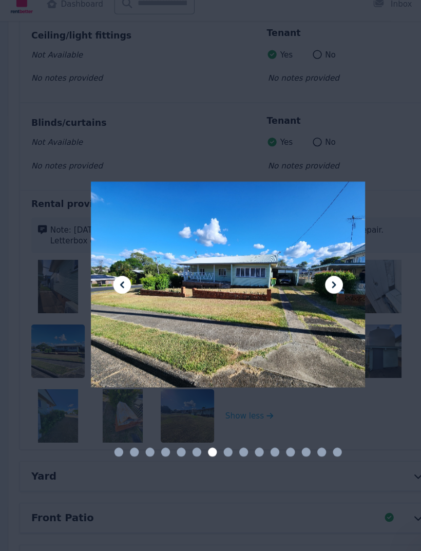
click at [314, 267] on button at bounding box center [308, 275] width 16 height 16
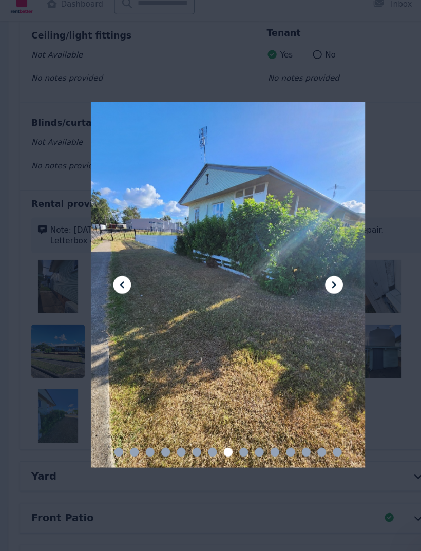
click at [314, 267] on button at bounding box center [308, 275] width 16 height 16
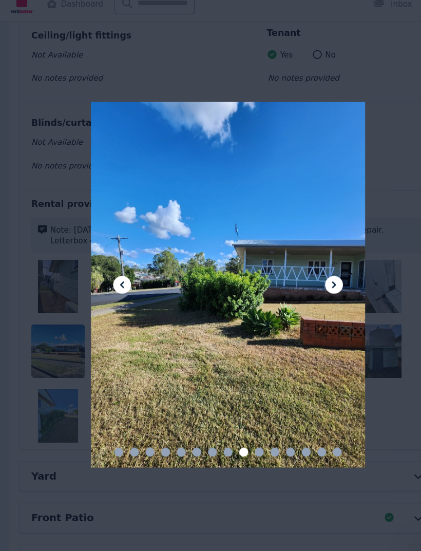
click at [314, 267] on button at bounding box center [308, 275] width 16 height 16
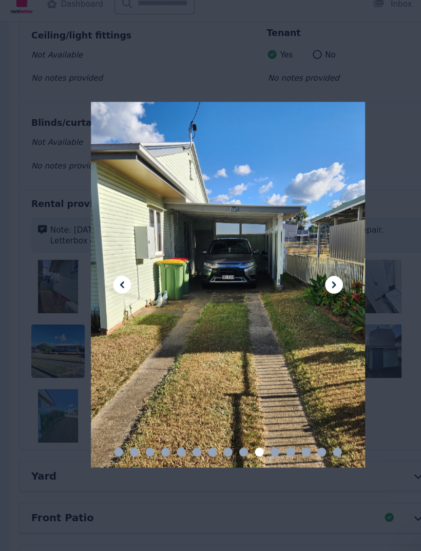
click at [313, 269] on icon at bounding box center [308, 275] width 12 height 12
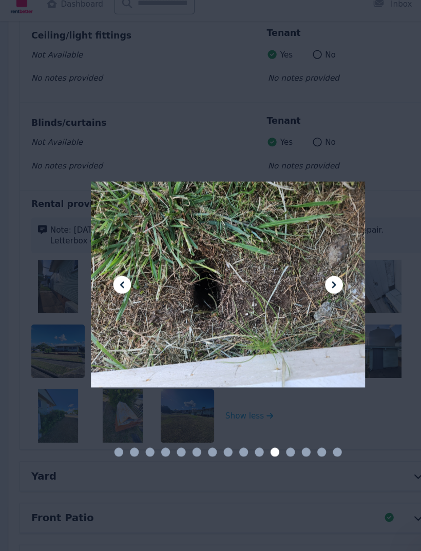
click at [311, 269] on icon at bounding box center [308, 275] width 12 height 12
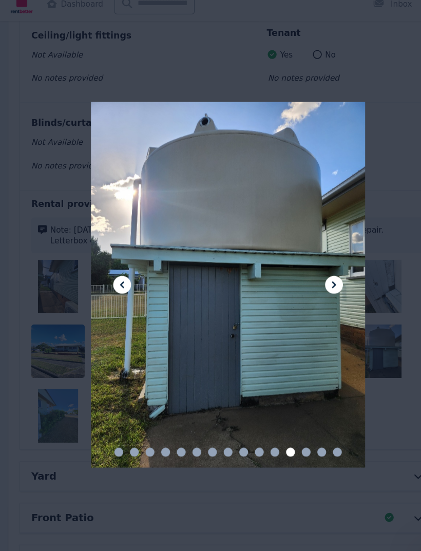
click at [311, 269] on icon at bounding box center [308, 275] width 12 height 12
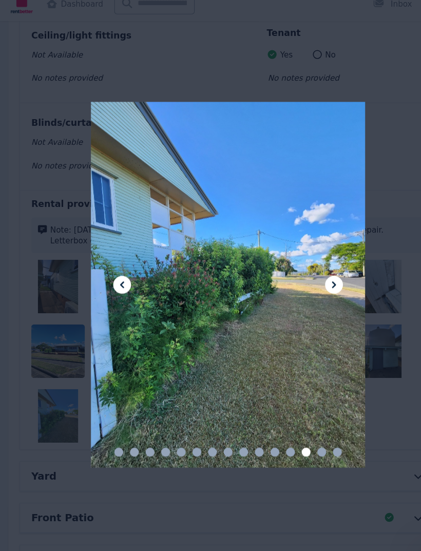
click at [314, 267] on button at bounding box center [308, 275] width 16 height 16
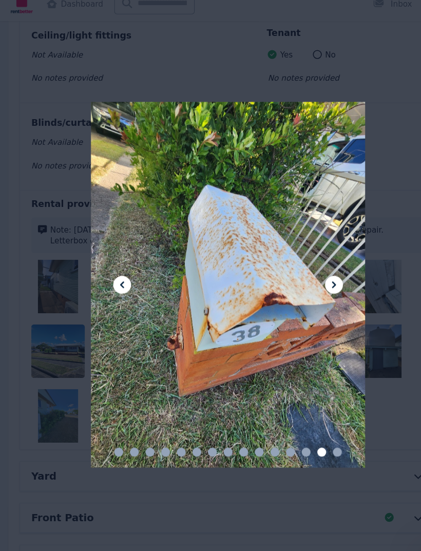
click at [314, 267] on button at bounding box center [308, 275] width 16 height 16
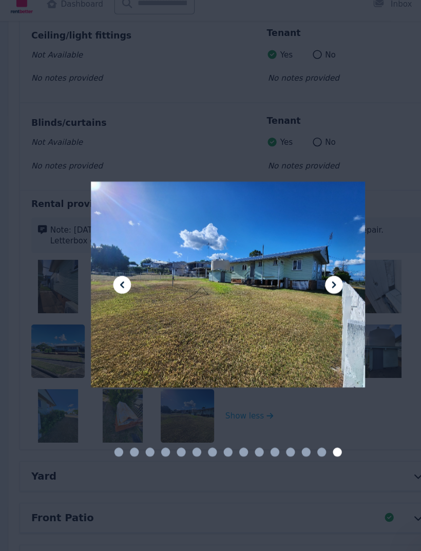
click at [312, 269] on icon at bounding box center [308, 275] width 12 height 12
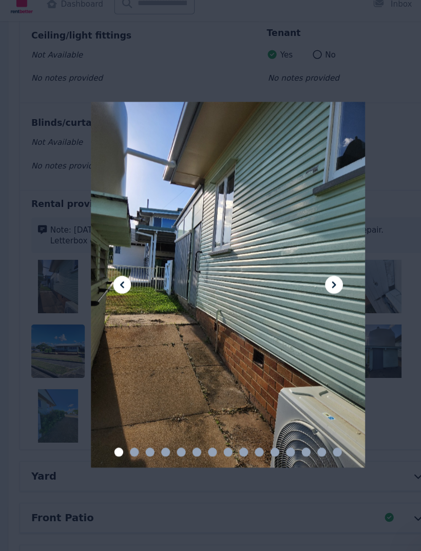
click at [112, 269] on icon at bounding box center [113, 275] width 12 height 12
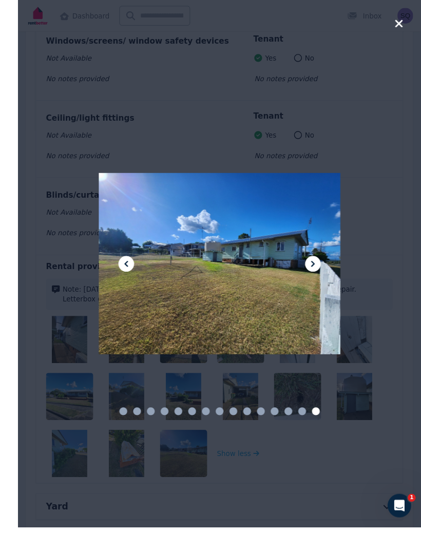
scroll to position [5661, 0]
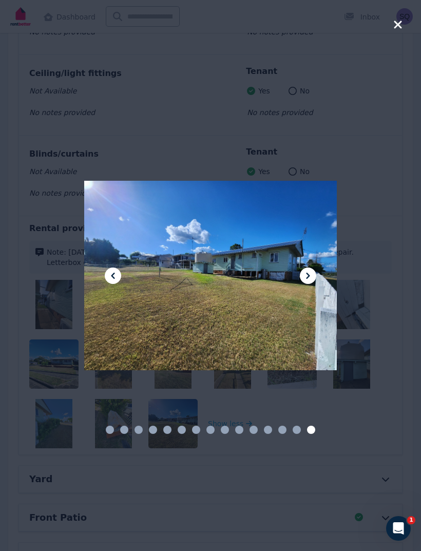
click at [302, 282] on icon at bounding box center [308, 275] width 12 height 12
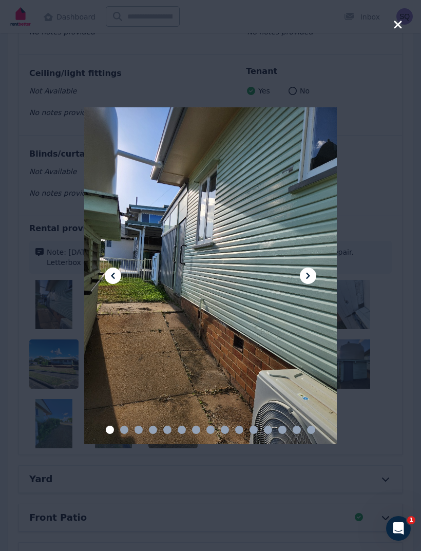
click at [314, 284] on div at bounding box center [210, 275] width 252 height 337
click at [308, 282] on icon at bounding box center [308, 275] width 12 height 12
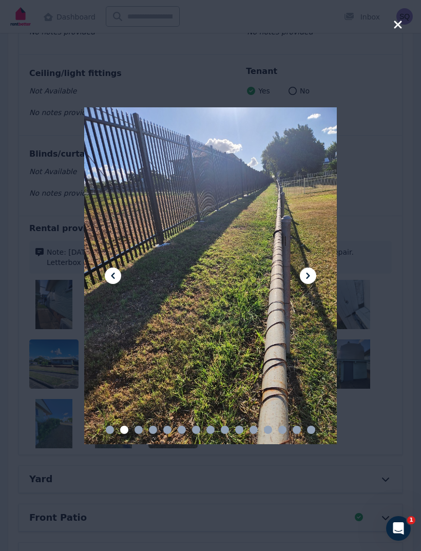
click at [313, 282] on icon at bounding box center [308, 275] width 12 height 12
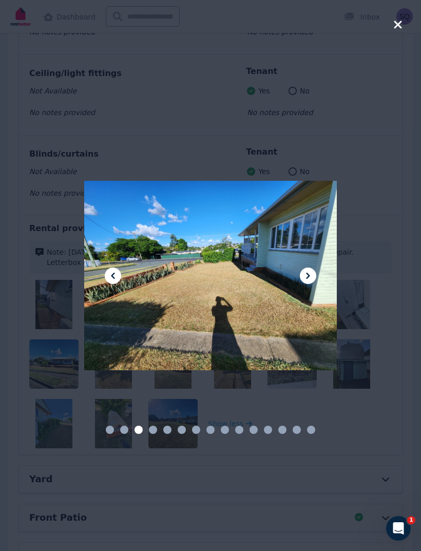
click at [311, 282] on icon at bounding box center [308, 275] width 12 height 12
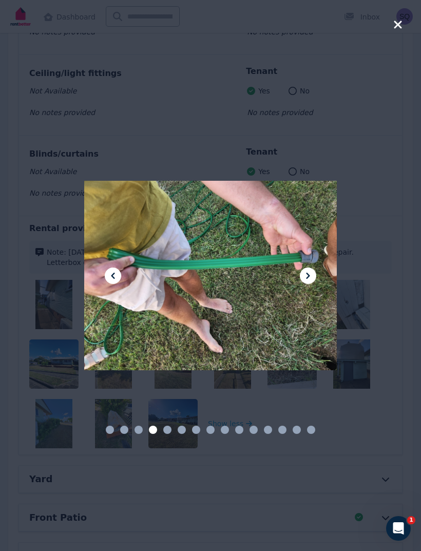
click at [312, 282] on icon at bounding box center [308, 275] width 12 height 12
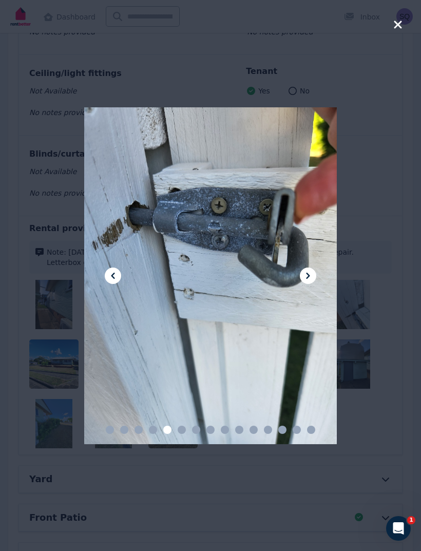
click at [314, 284] on button at bounding box center [308, 275] width 16 height 16
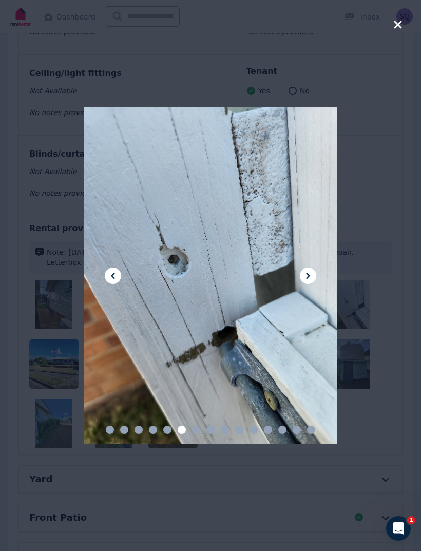
click at [314, 282] on icon at bounding box center [308, 275] width 12 height 12
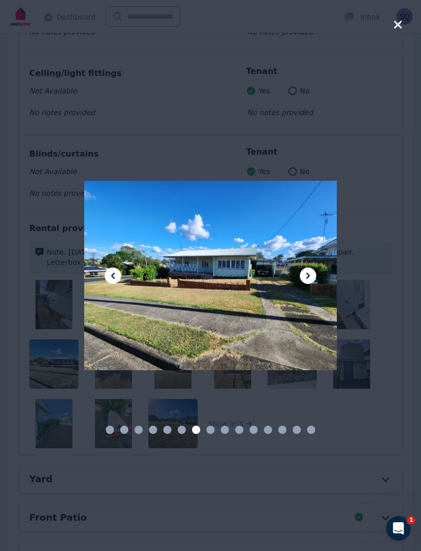
click at [360, 210] on div at bounding box center [210, 275] width 421 height 551
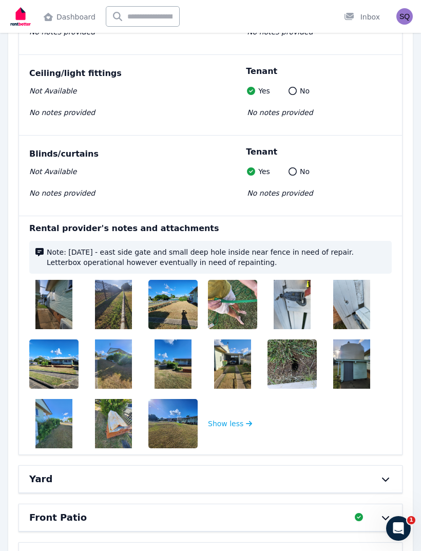
click at [399, 192] on div "Blinds/curtains Not Available No notes provided Tenant Yes No No notes provided" at bounding box center [210, 175] width 383 height 80
click at [267, 465] on div "Yard" at bounding box center [210, 478] width 383 height 27
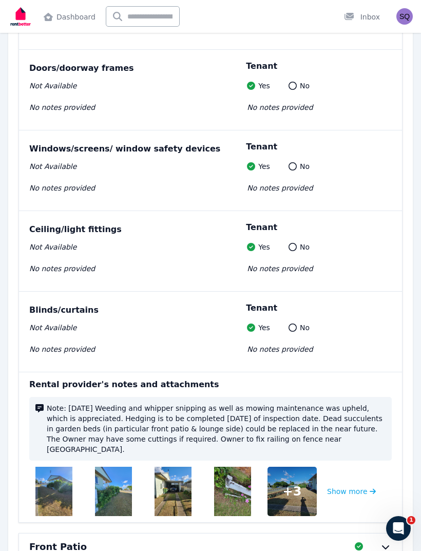
scroll to position [6267, 0]
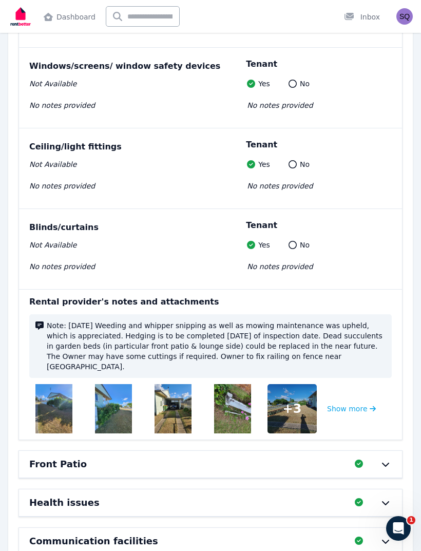
click at [303, 457] on div "Front Patio" at bounding box center [188, 464] width 319 height 14
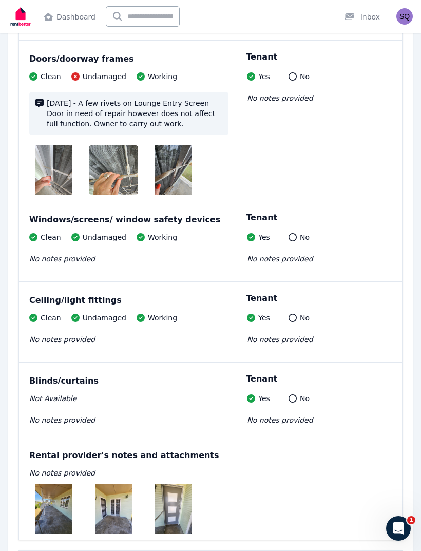
scroll to position [6847, 0]
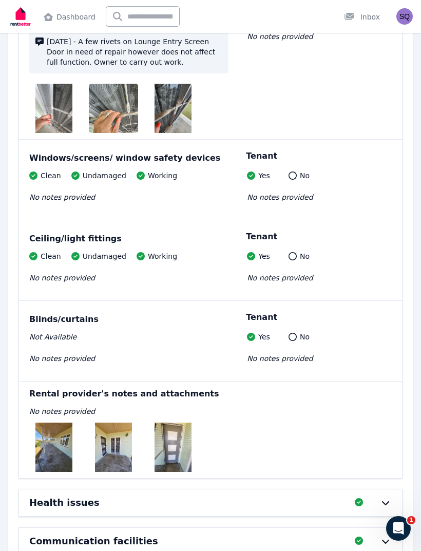
click at [279, 489] on div "Health issues Completed 100%, 0 left" at bounding box center [210, 502] width 383 height 27
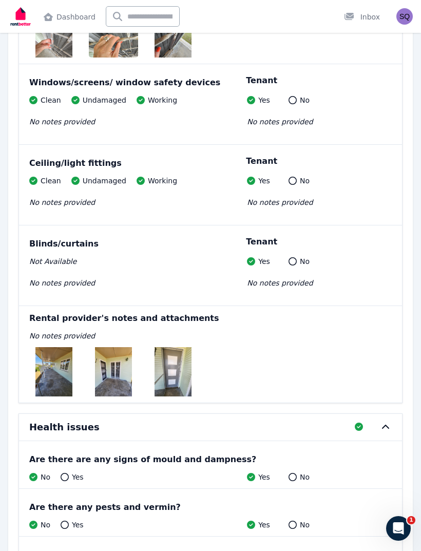
scroll to position [6989, 0]
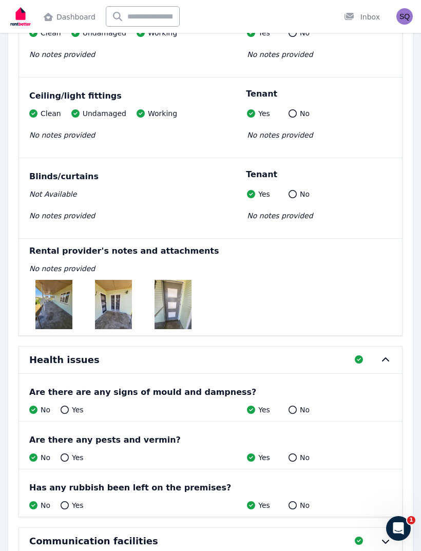
click at [292, 534] on div "Communication facilities" at bounding box center [188, 541] width 319 height 14
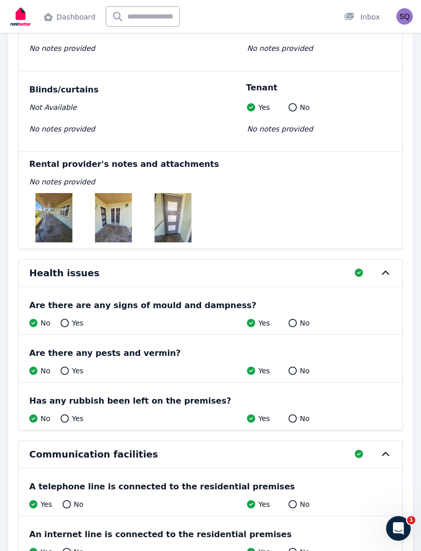
scroll to position [7084, 0]
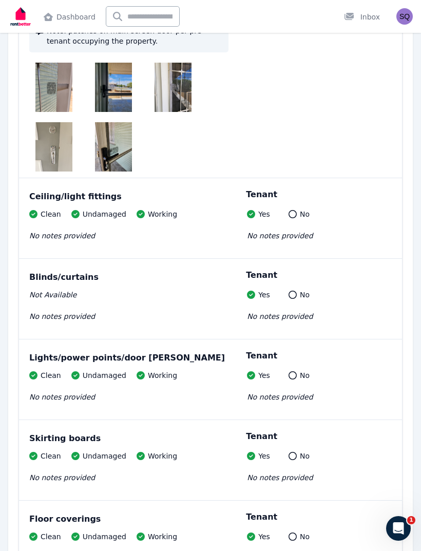
scroll to position [3016, 0]
